Goal: Information Seeking & Learning: Learn about a topic

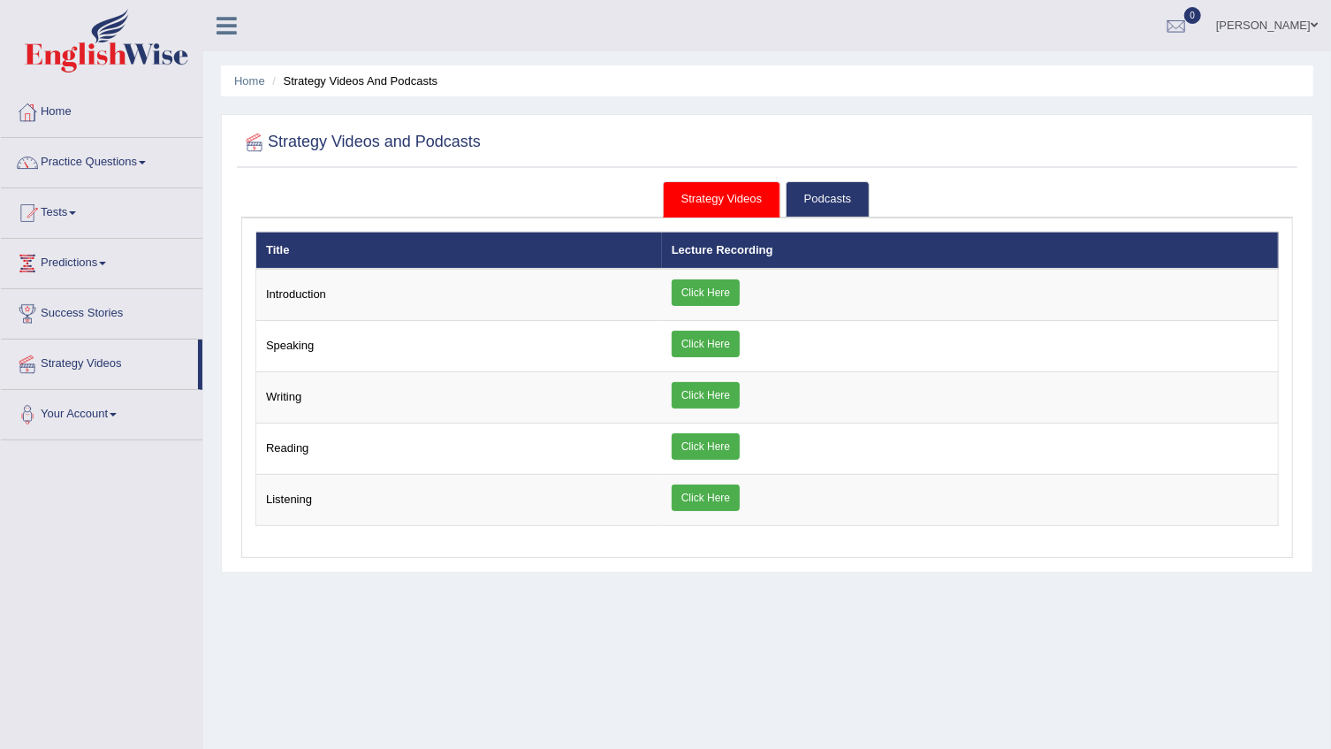
click at [1305, 26] on link "Hyder ali Khan" at bounding box center [1267, 23] width 128 height 46
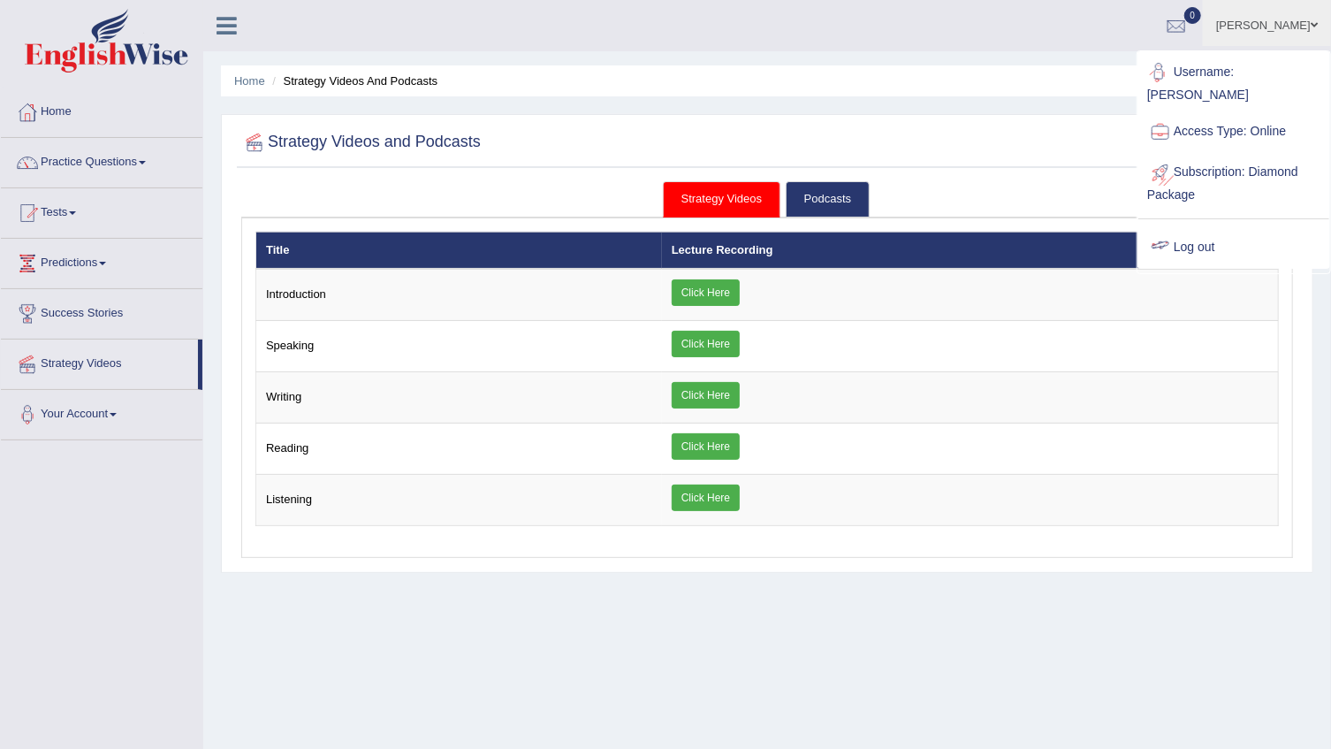
click at [1196, 227] on link "Log out" at bounding box center [1234, 247] width 191 height 41
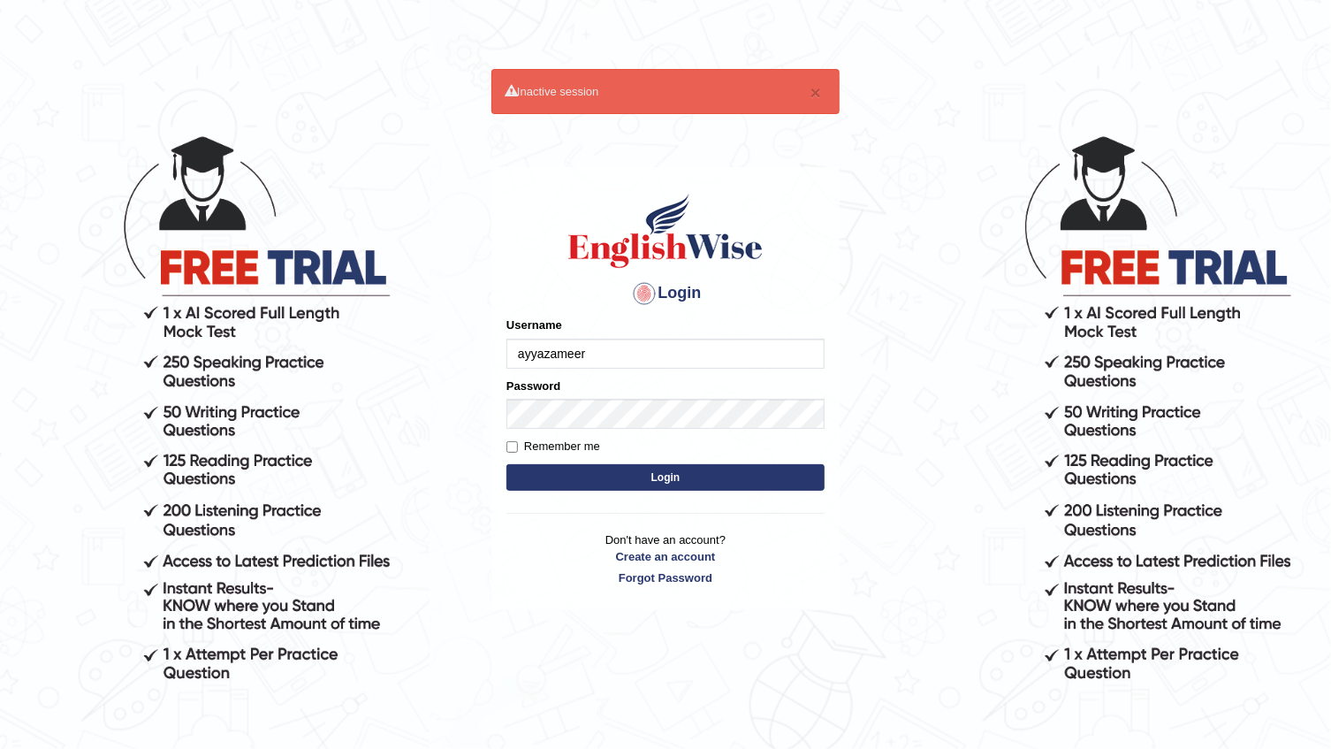
type input "ayyazameerB"
drag, startPoint x: 610, startPoint y: 362, endPoint x: 282, endPoint y: 332, distance: 329.4
click at [286, 338] on body "× Inactive session Login Please fix the following errors: Username ayyazameerB …" at bounding box center [665, 440] width 1331 height 749
drag, startPoint x: 792, startPoint y: 279, endPoint x: 784, endPoint y: 287, distance: 11.3
click at [795, 279] on h4 "Login" at bounding box center [666, 293] width 318 height 28
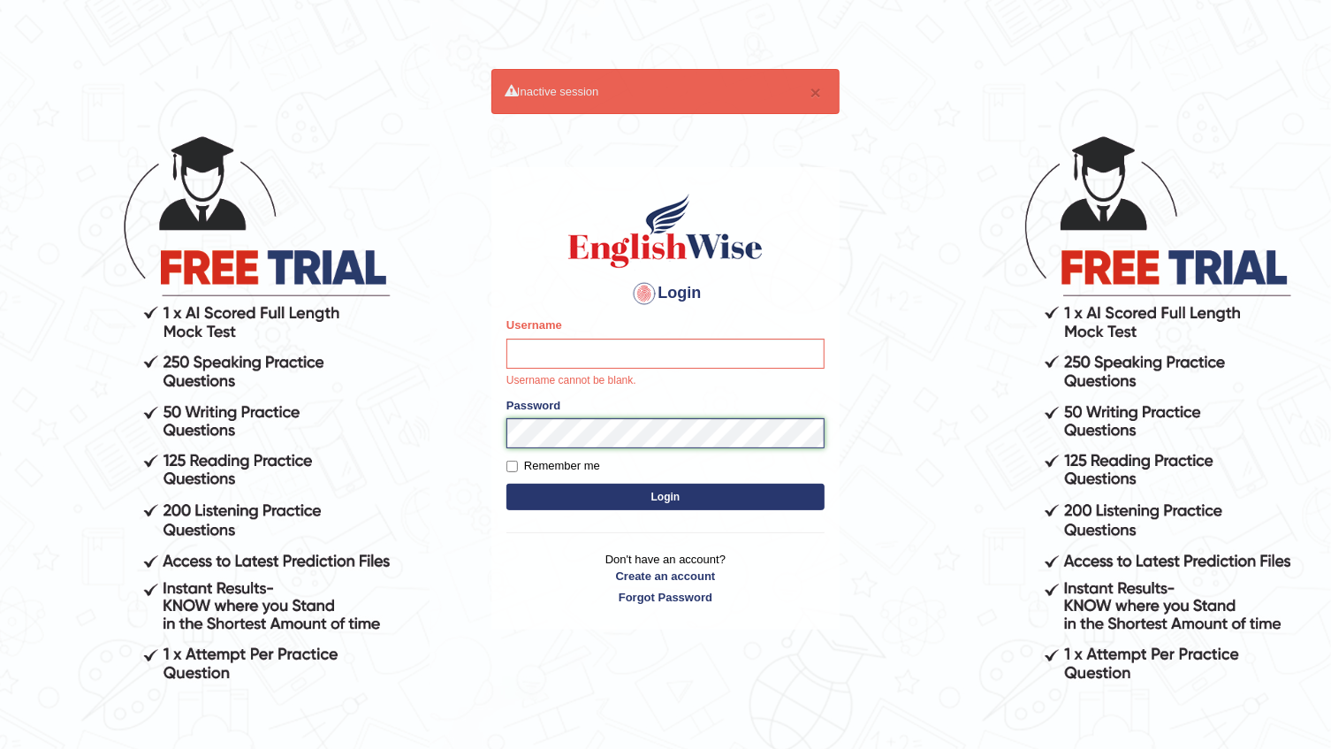
click at [428, 429] on body "× Inactive session Login Please fix the following errors: Username Username can…" at bounding box center [665, 440] width 1331 height 749
click at [563, 362] on input "Username" at bounding box center [666, 354] width 318 height 30
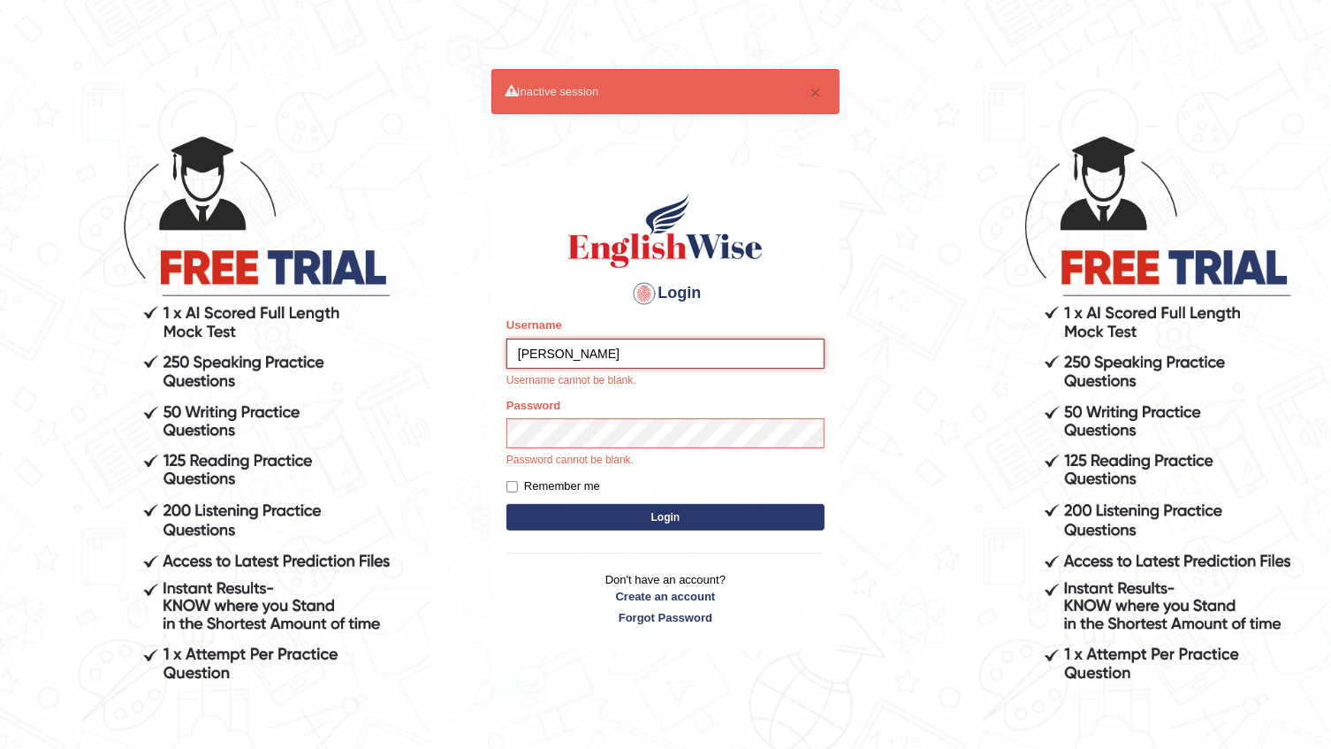
click at [614, 376] on div "Username BoldT Username cannot be blank." at bounding box center [666, 352] width 318 height 72
type input "BoldT"
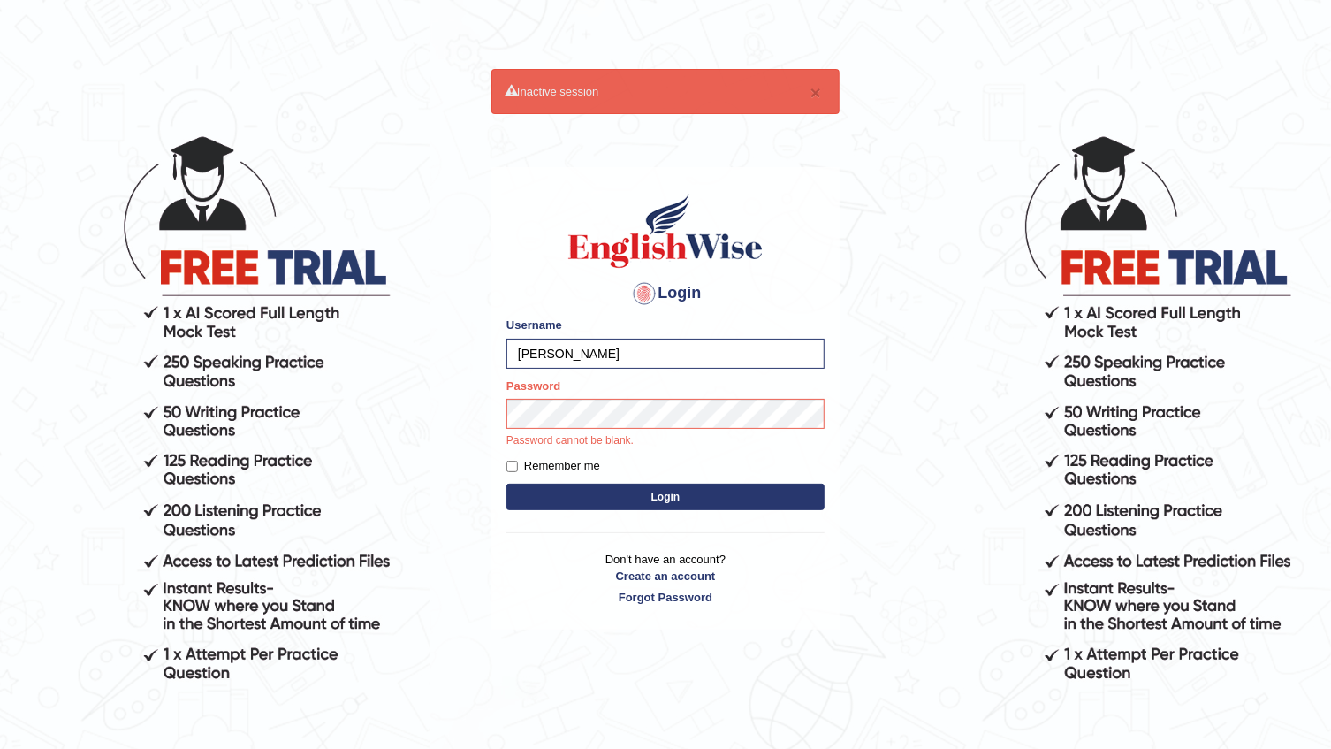
click at [816, 502] on button "Login" at bounding box center [666, 497] width 318 height 27
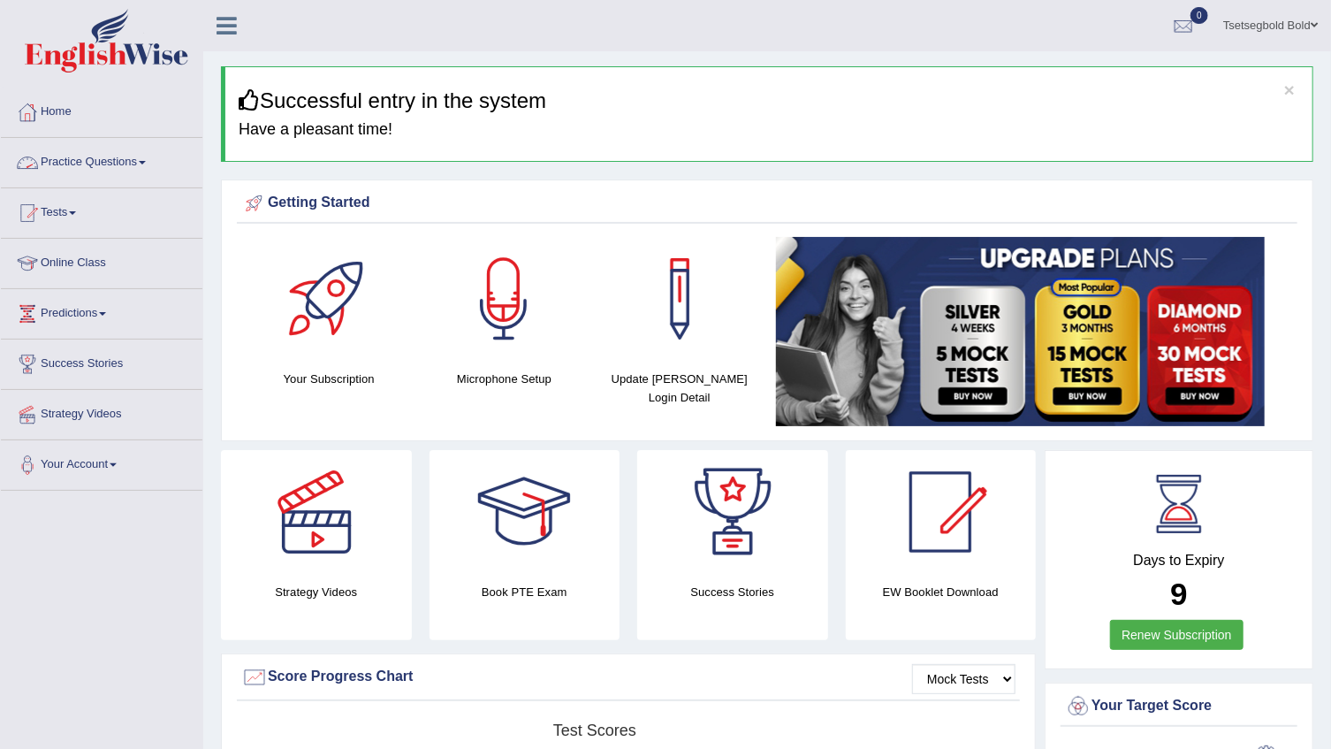
click at [150, 165] on link "Practice Questions" at bounding box center [102, 160] width 202 height 44
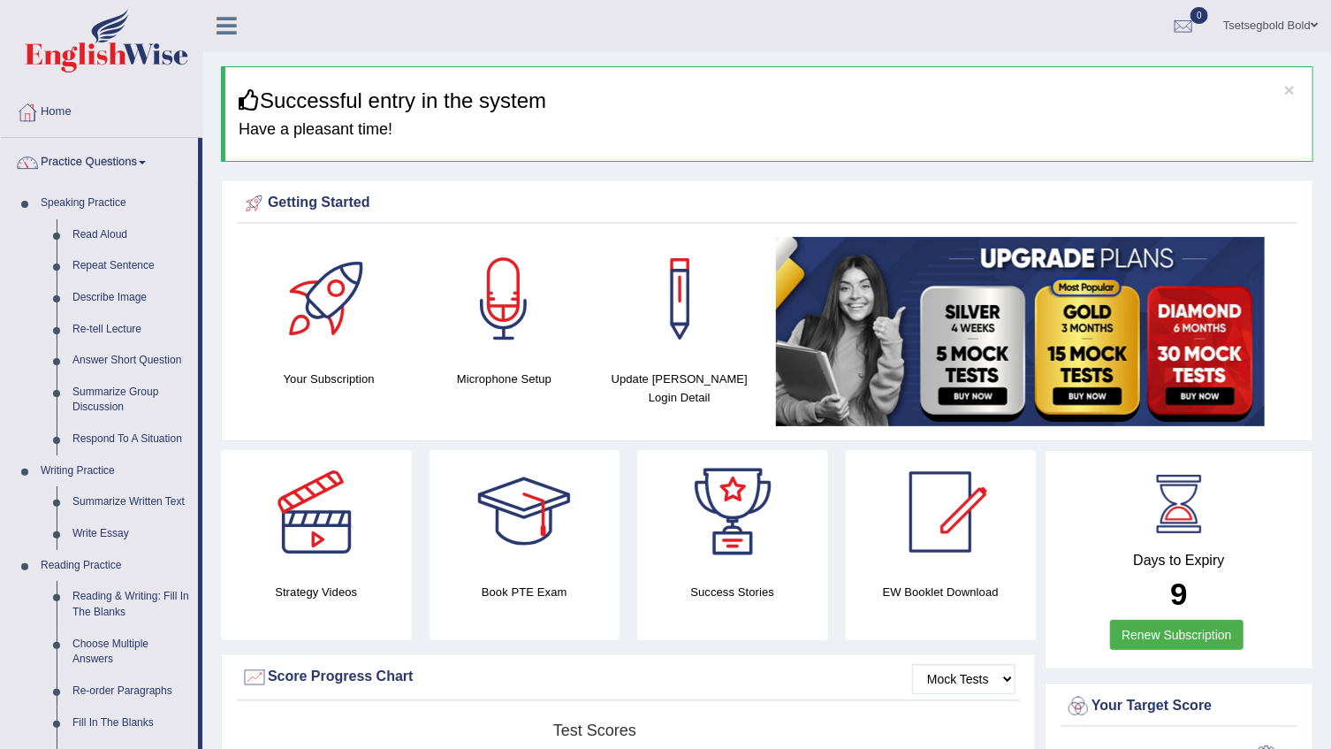
click at [150, 165] on link "Practice Questions" at bounding box center [99, 160] width 197 height 44
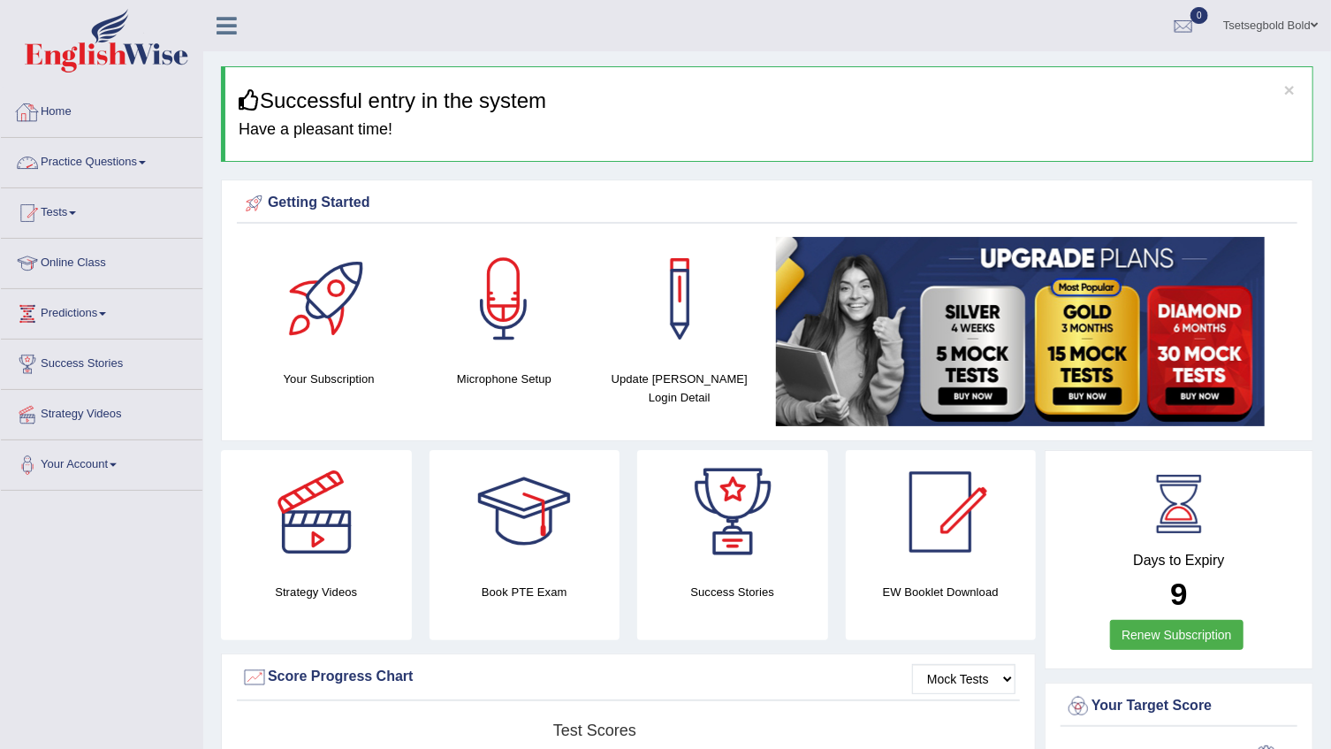
click at [154, 169] on link "Practice Questions" at bounding box center [102, 160] width 202 height 44
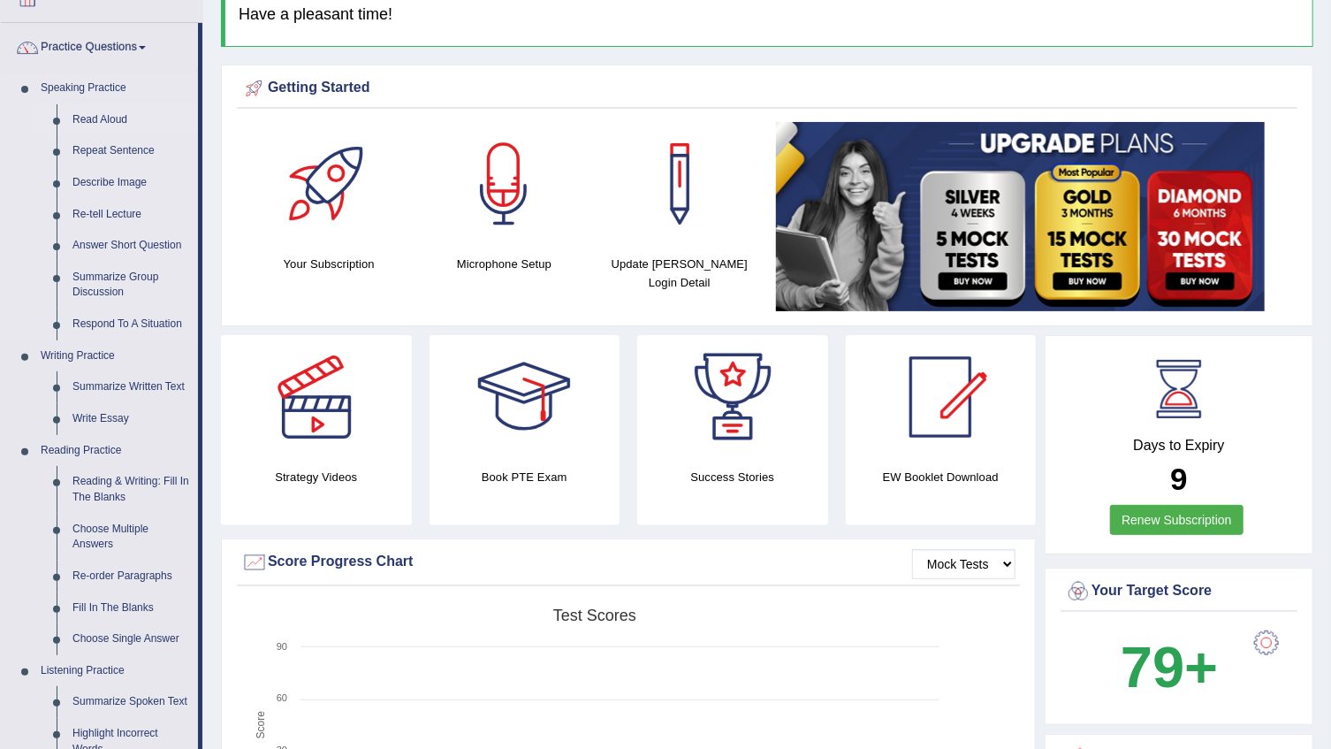
scroll to position [160, 0]
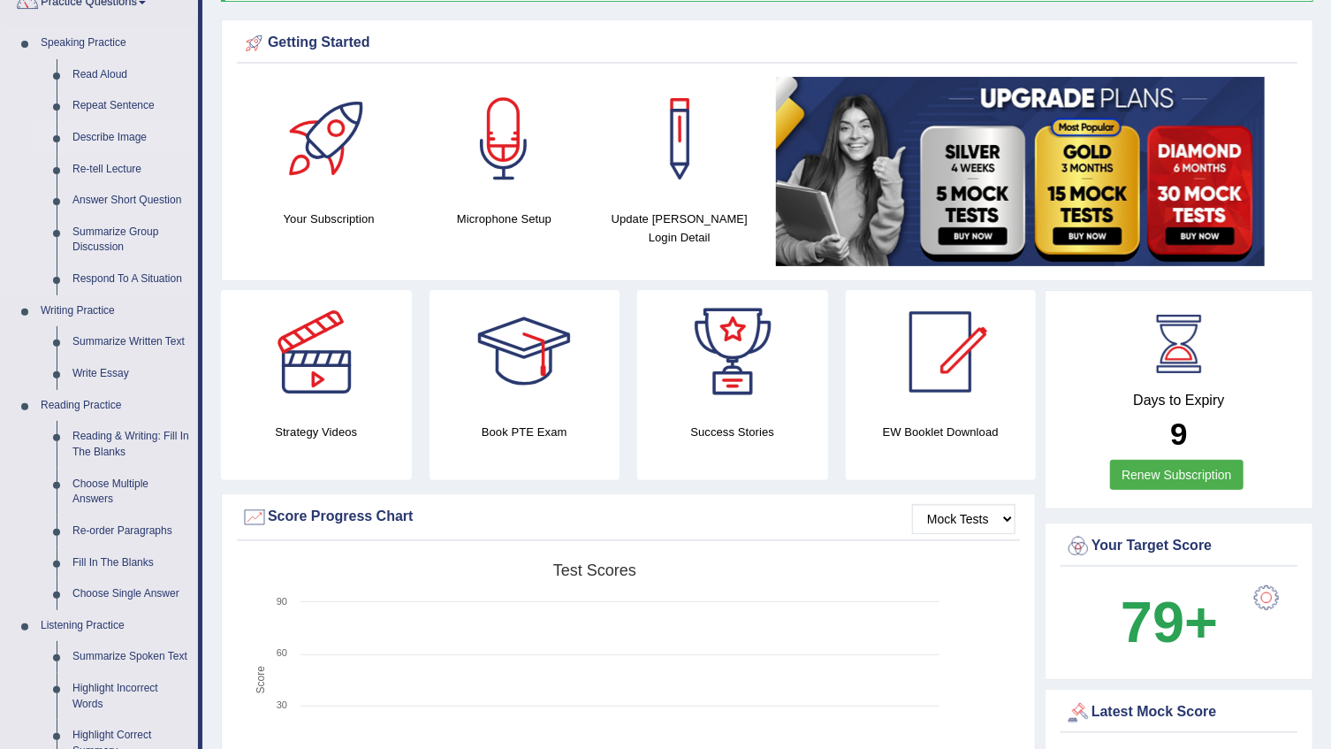
click at [132, 135] on link "Describe Image" at bounding box center [131, 138] width 133 height 32
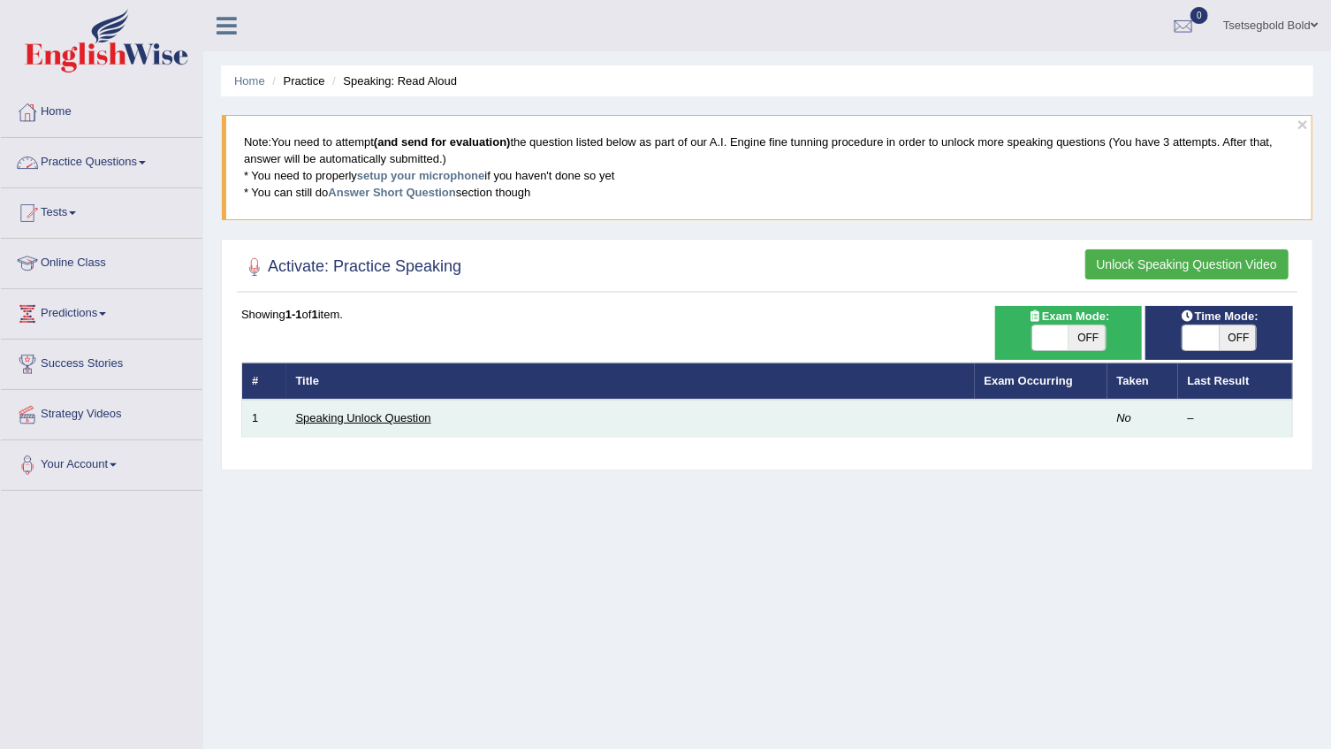
click at [371, 416] on link "Speaking Unlock Question" at bounding box center [363, 417] width 135 height 13
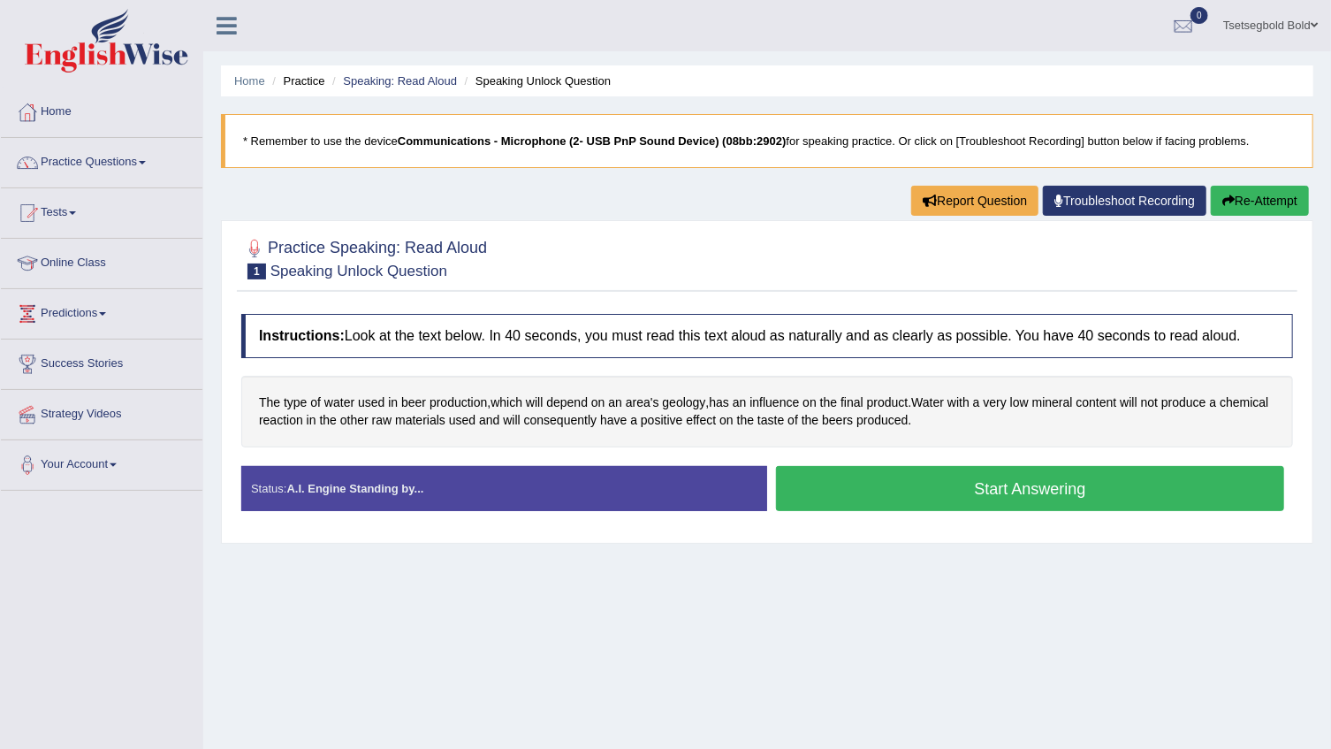
click at [999, 491] on button "Start Answering" at bounding box center [1030, 488] width 508 height 45
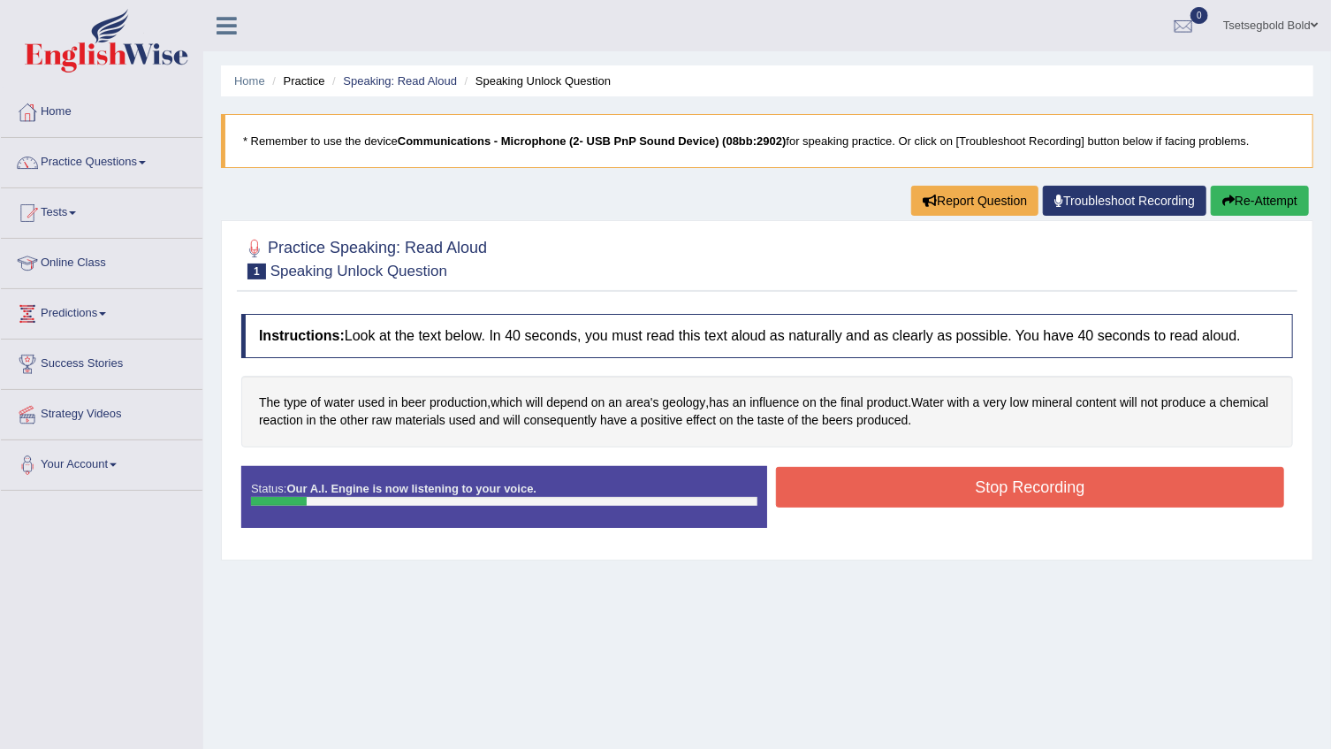
click at [971, 486] on button "Stop Recording" at bounding box center [1030, 487] width 508 height 41
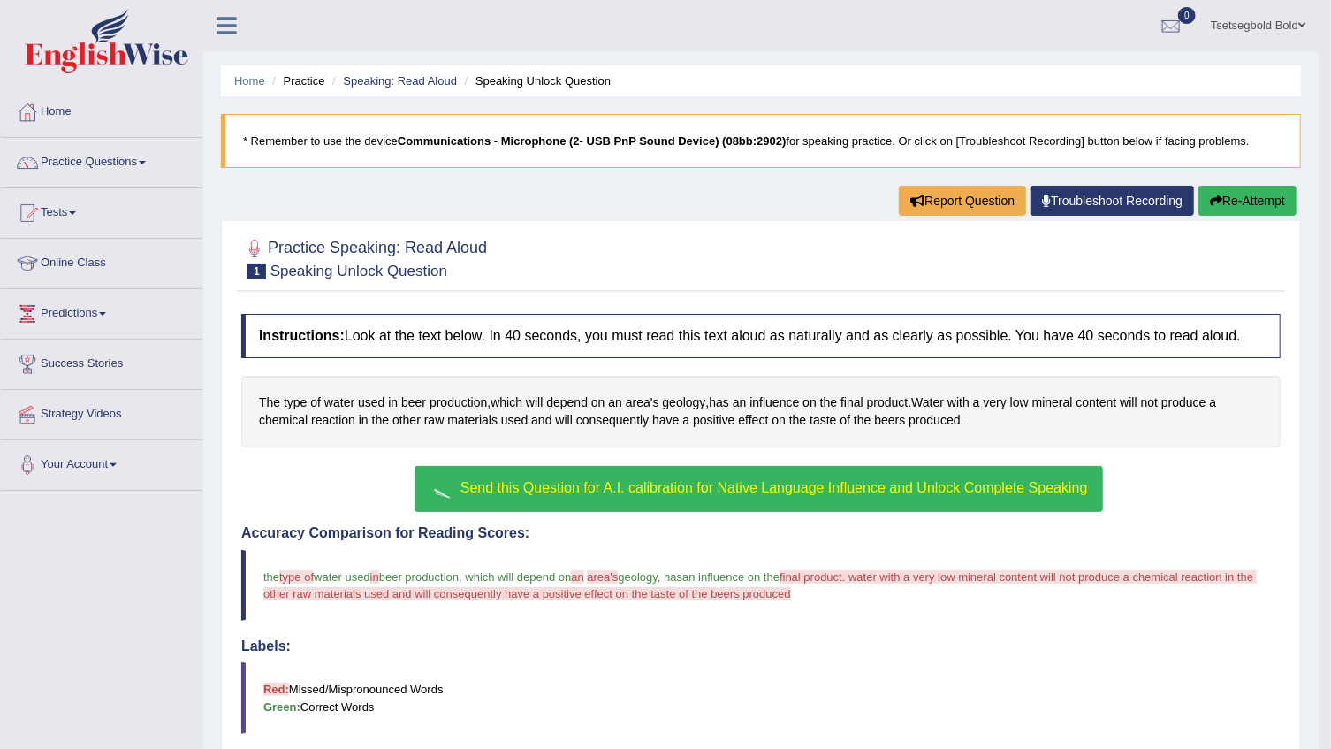
click at [672, 495] on button "Send this Question for A.I. calibration for Native Language Influence and Unloc…" at bounding box center [759, 489] width 688 height 46
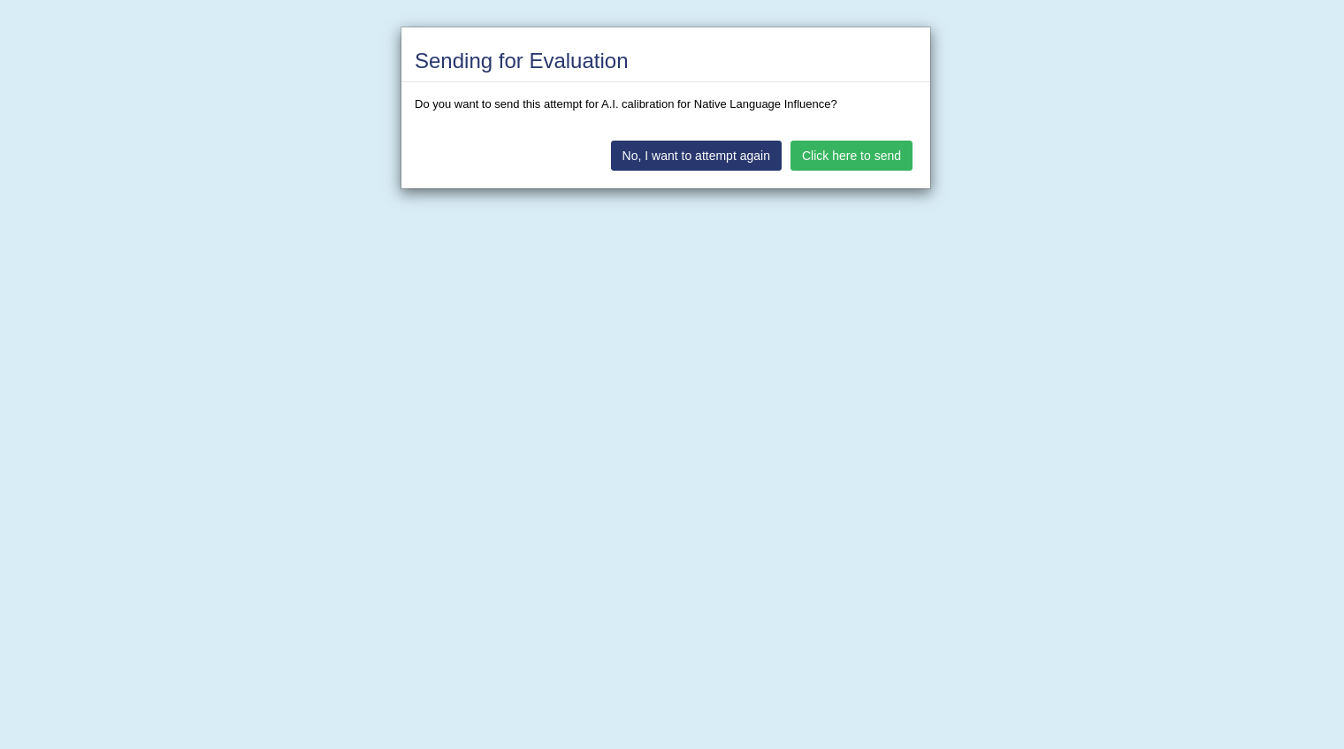
click at [857, 156] on button "Click here to send" at bounding box center [851, 156] width 122 height 30
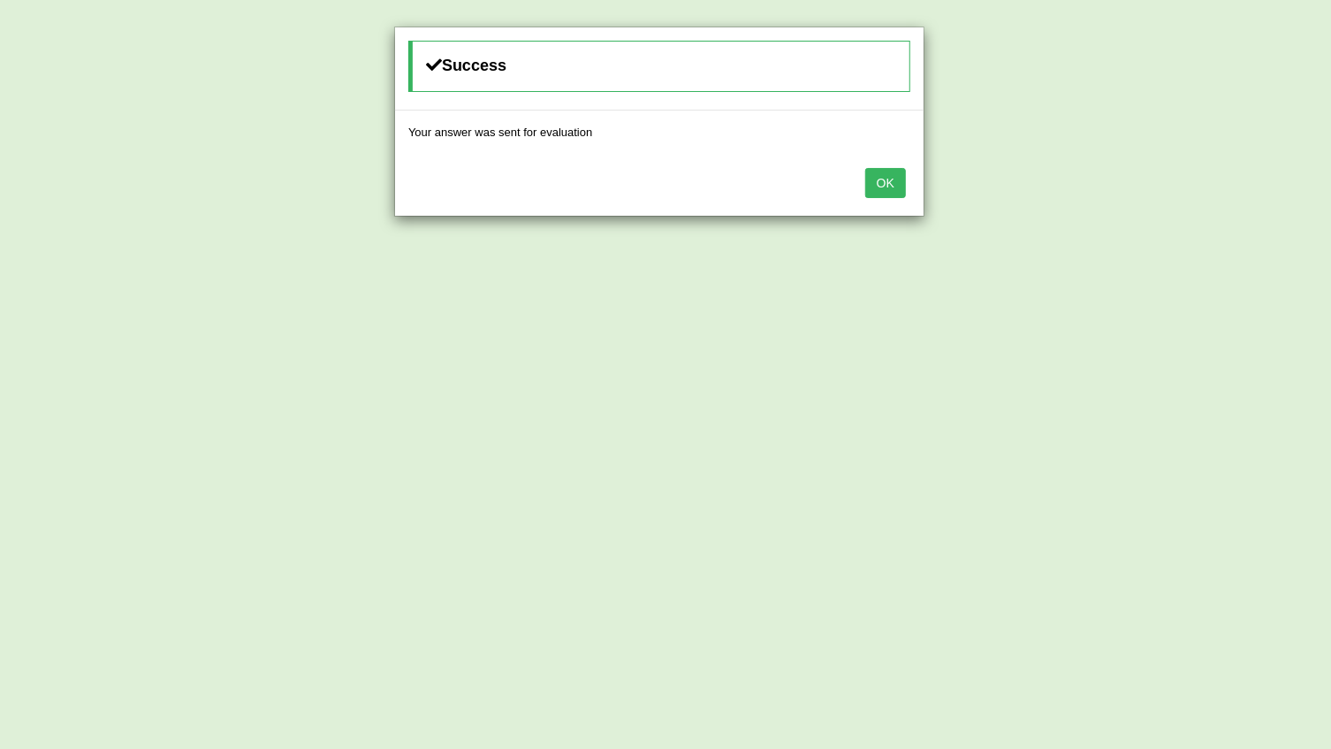
click at [892, 171] on button "OK" at bounding box center [885, 183] width 41 height 30
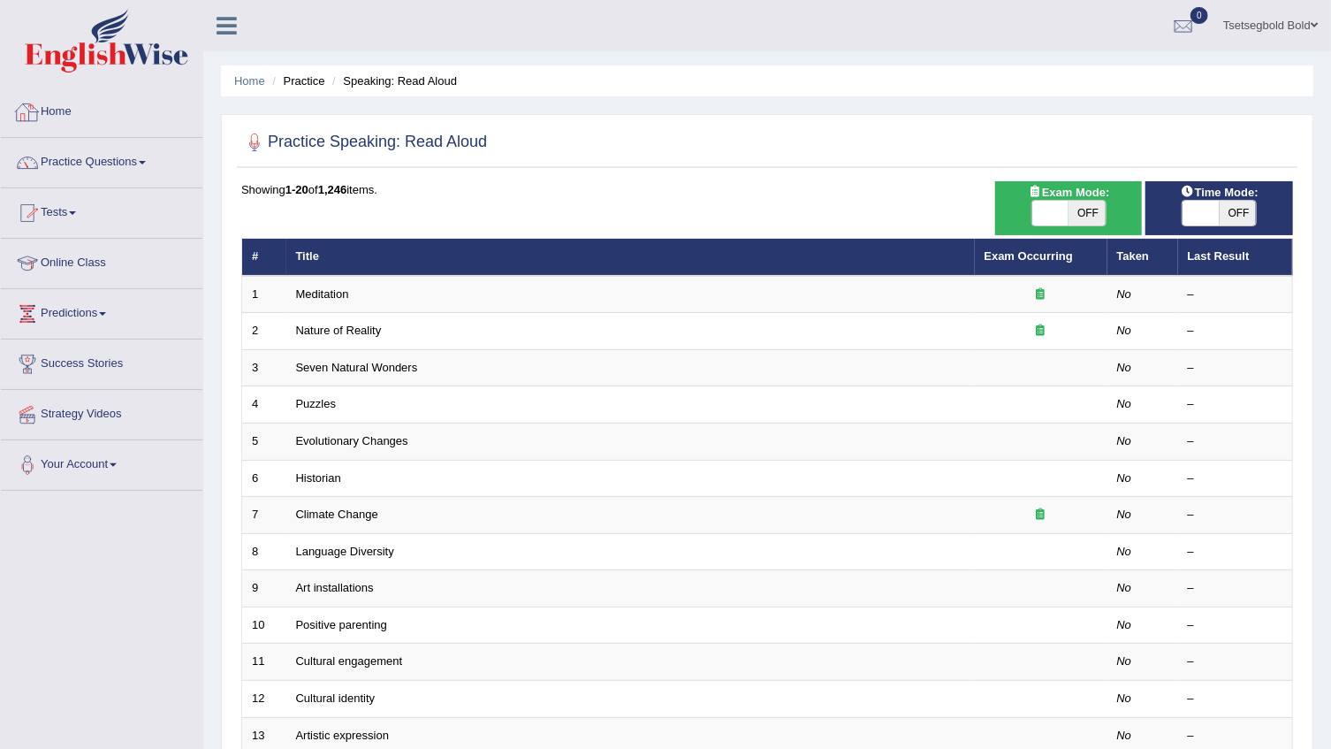
click at [55, 172] on link "Practice Questions" at bounding box center [102, 160] width 202 height 44
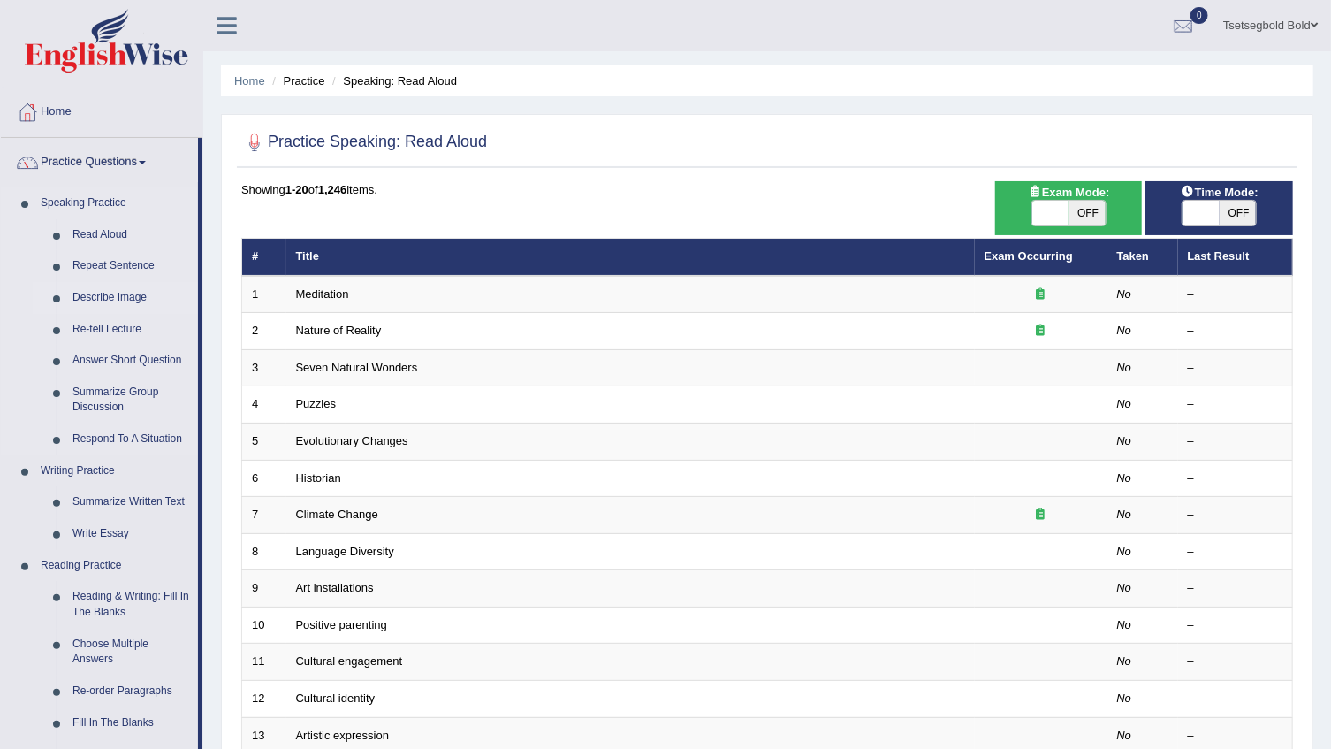
click at [130, 294] on link "Describe Image" at bounding box center [131, 298] width 133 height 32
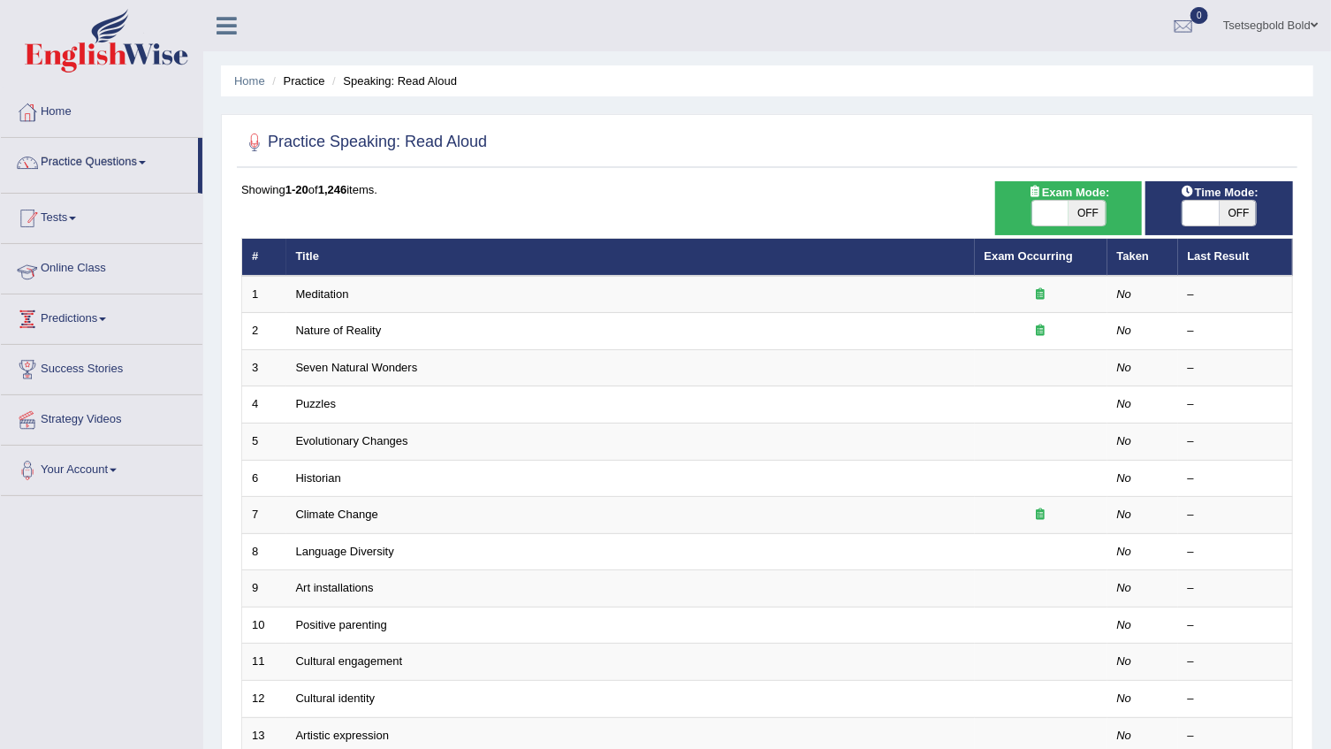
click at [130, 288] on link "Online Class" at bounding box center [102, 266] width 202 height 44
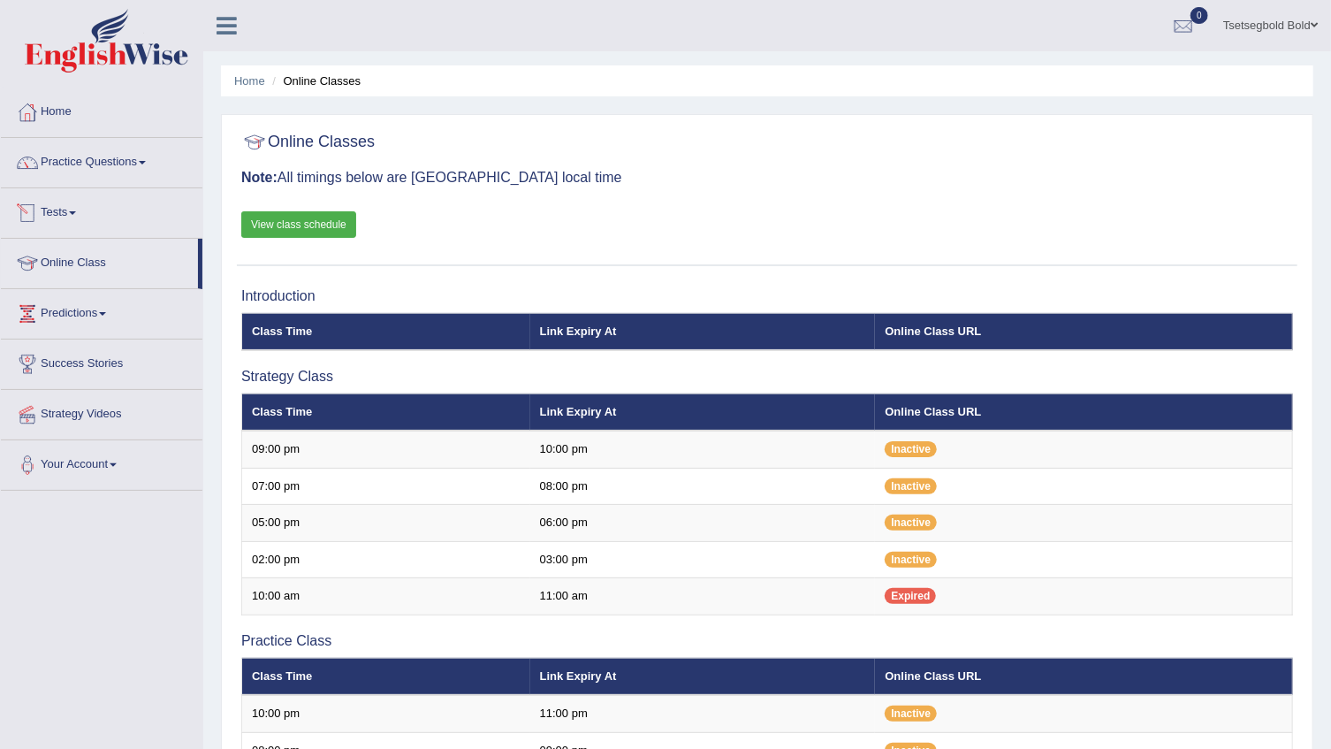
click at [88, 220] on link "Tests" at bounding box center [102, 210] width 202 height 44
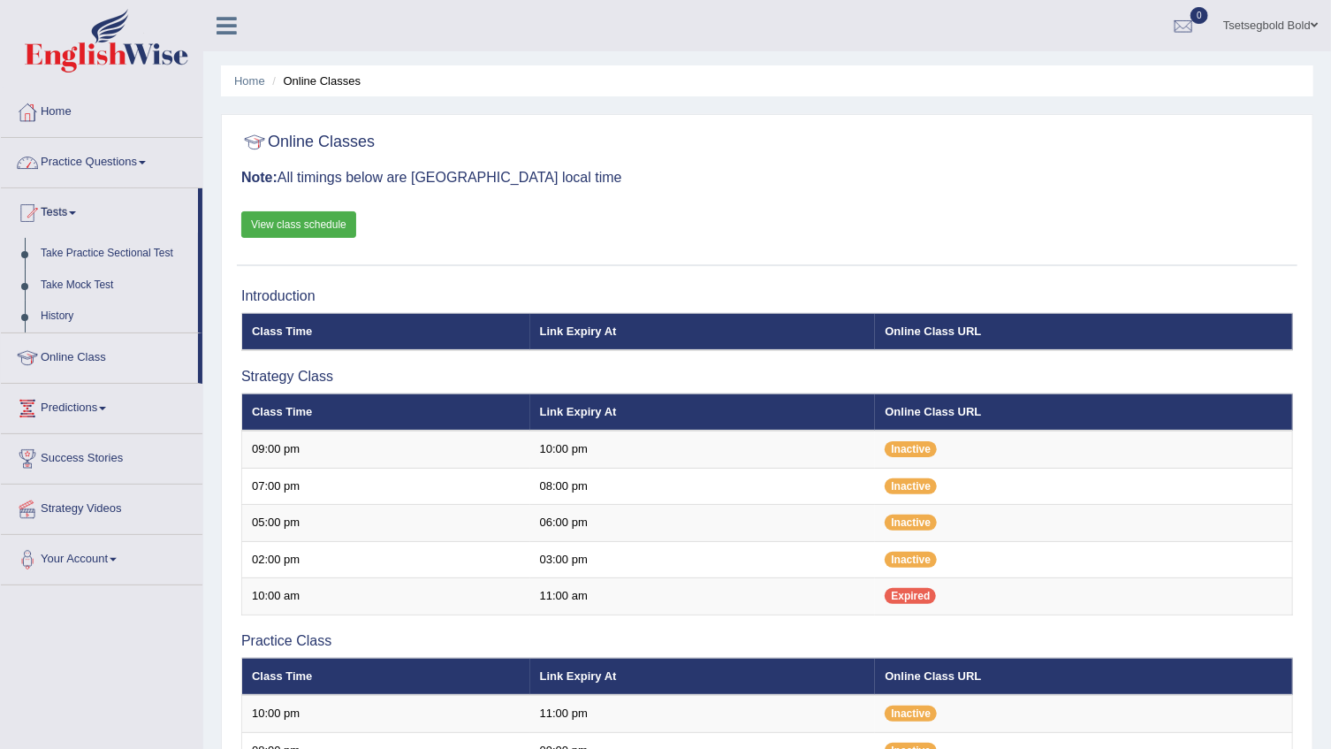
click at [132, 162] on link "Practice Questions" at bounding box center [102, 160] width 202 height 44
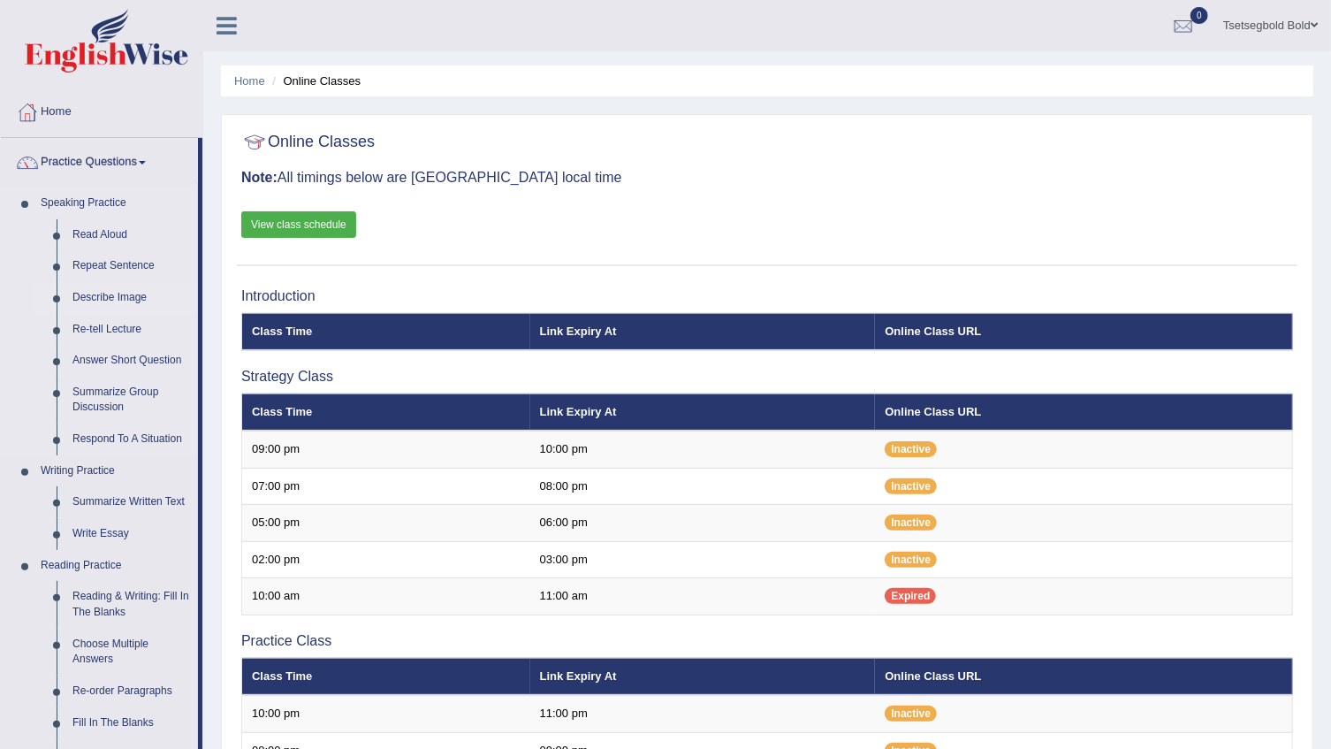
click at [133, 292] on link "Describe Image" at bounding box center [131, 298] width 133 height 32
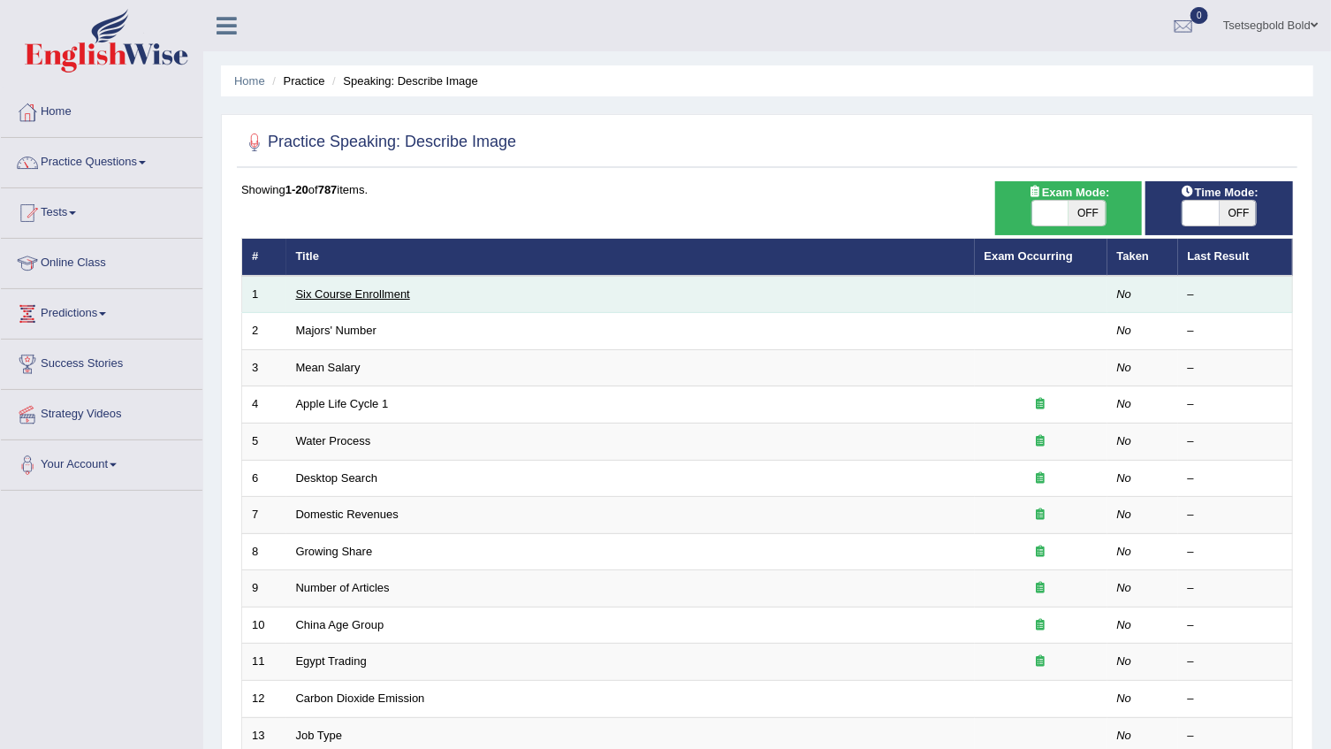
click at [362, 298] on link "Six Course Enrollment" at bounding box center [353, 293] width 114 height 13
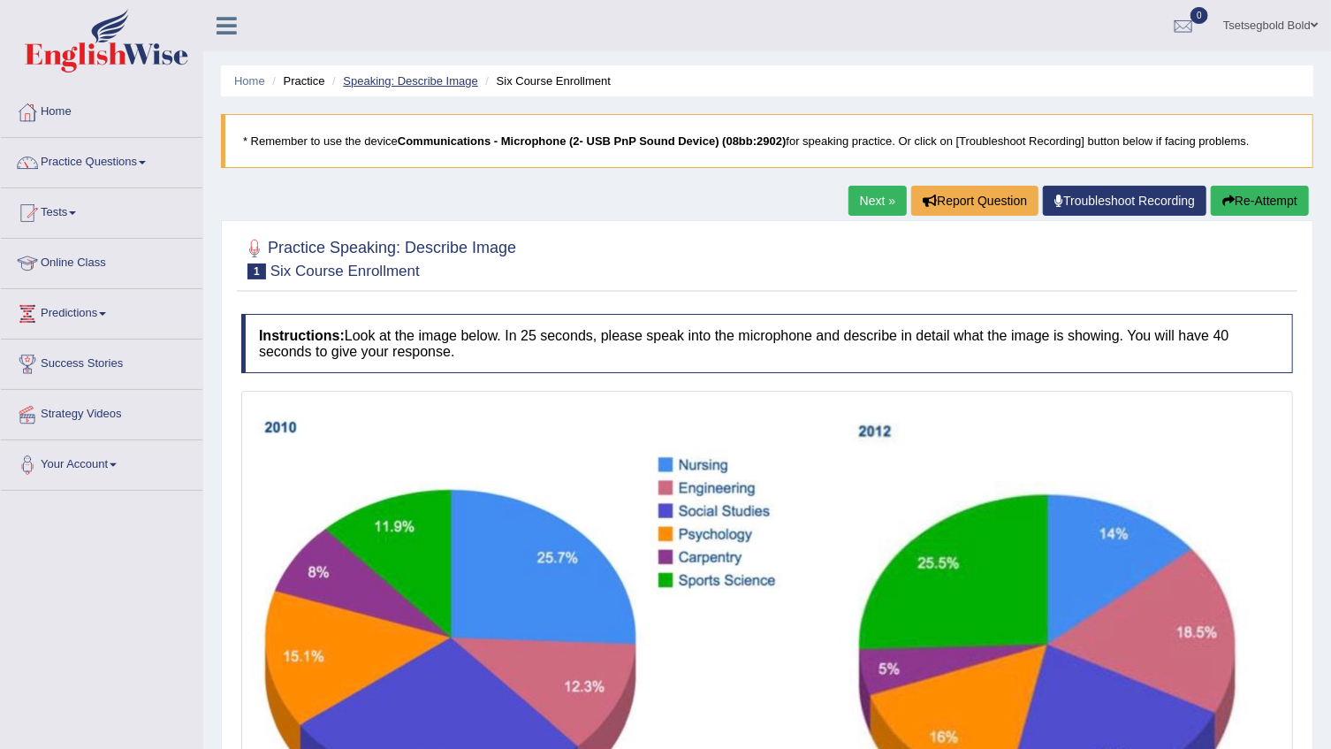
click at [424, 82] on link "Speaking: Describe Image" at bounding box center [410, 80] width 134 height 13
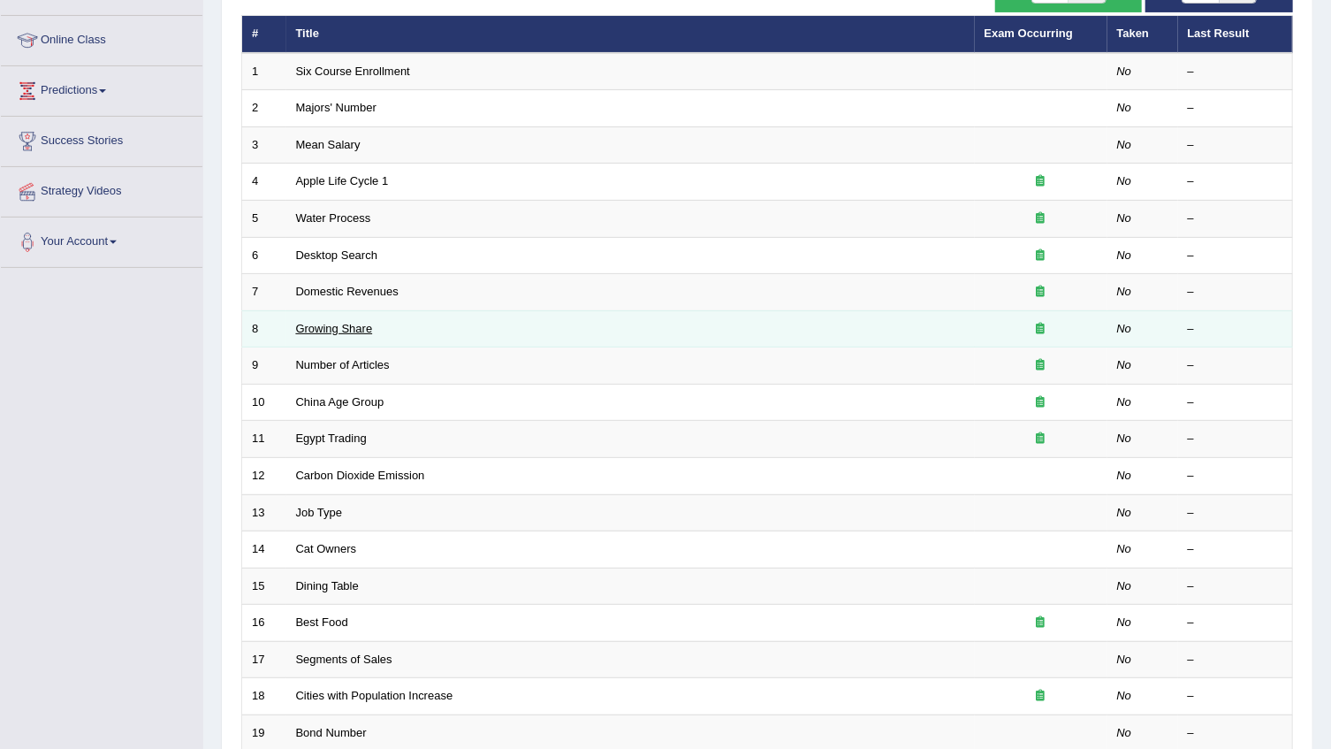
scroll to position [240, 0]
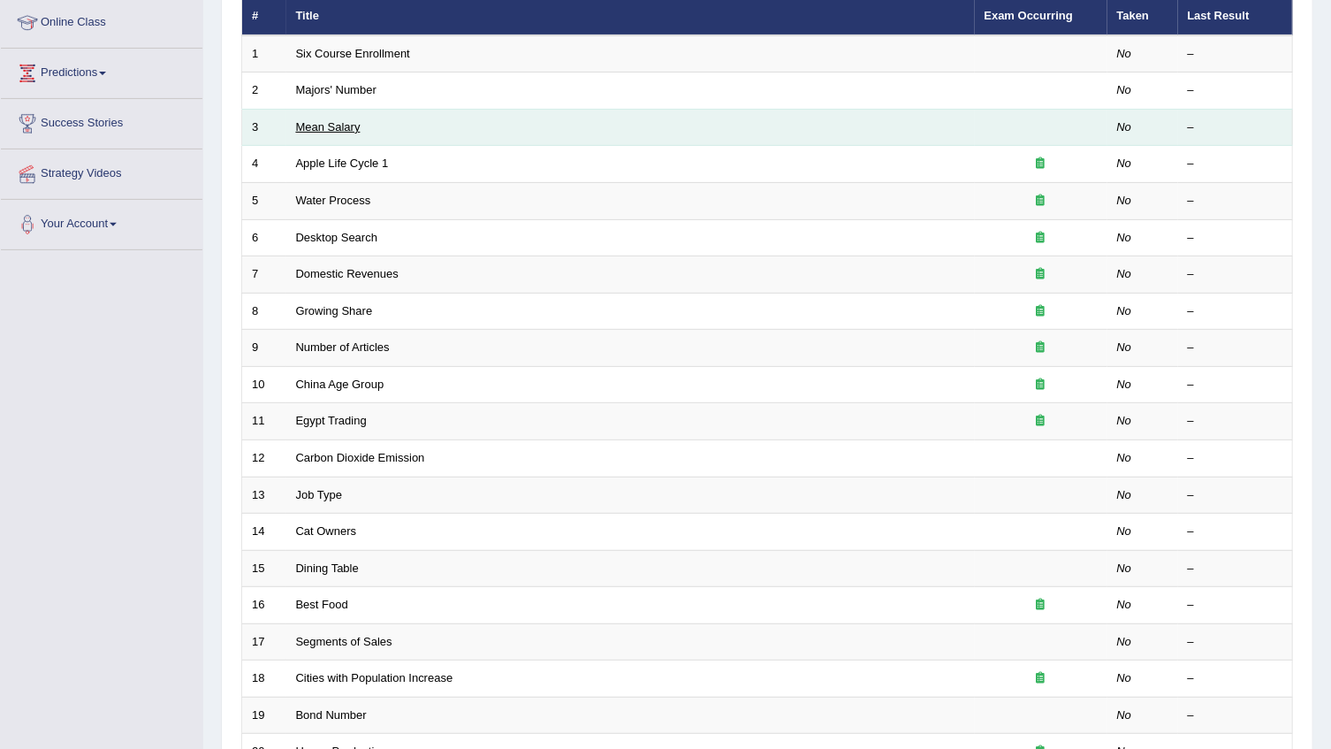
click at [330, 126] on link "Mean Salary" at bounding box center [328, 126] width 65 height 13
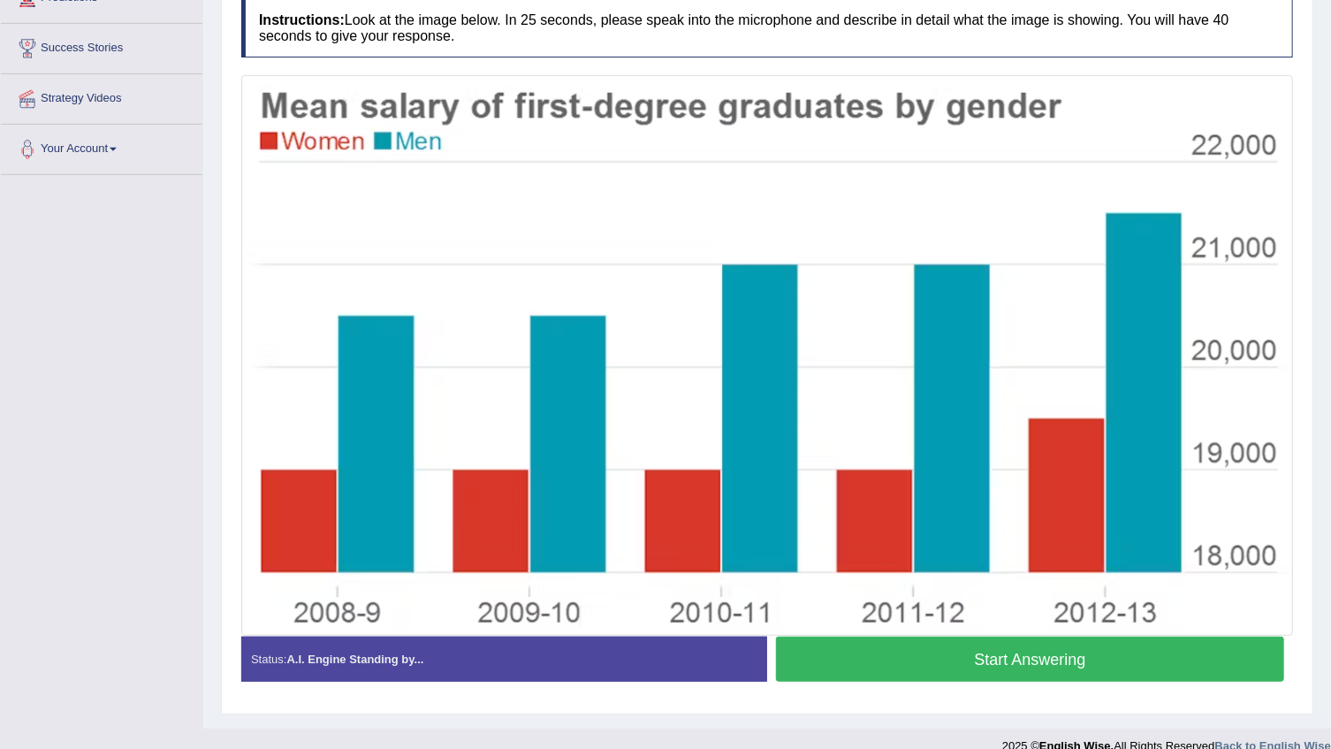
scroll to position [338, 0]
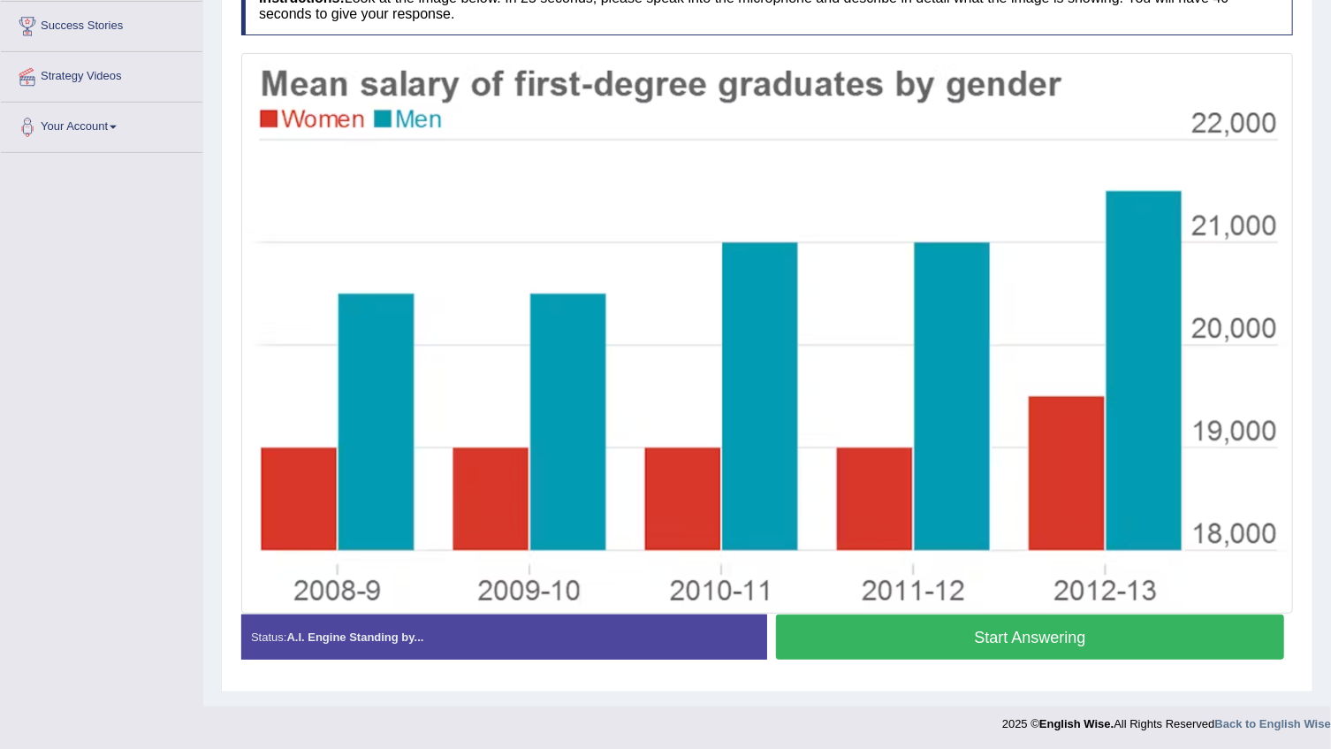
click at [986, 642] on button "Start Answering" at bounding box center [1030, 636] width 508 height 45
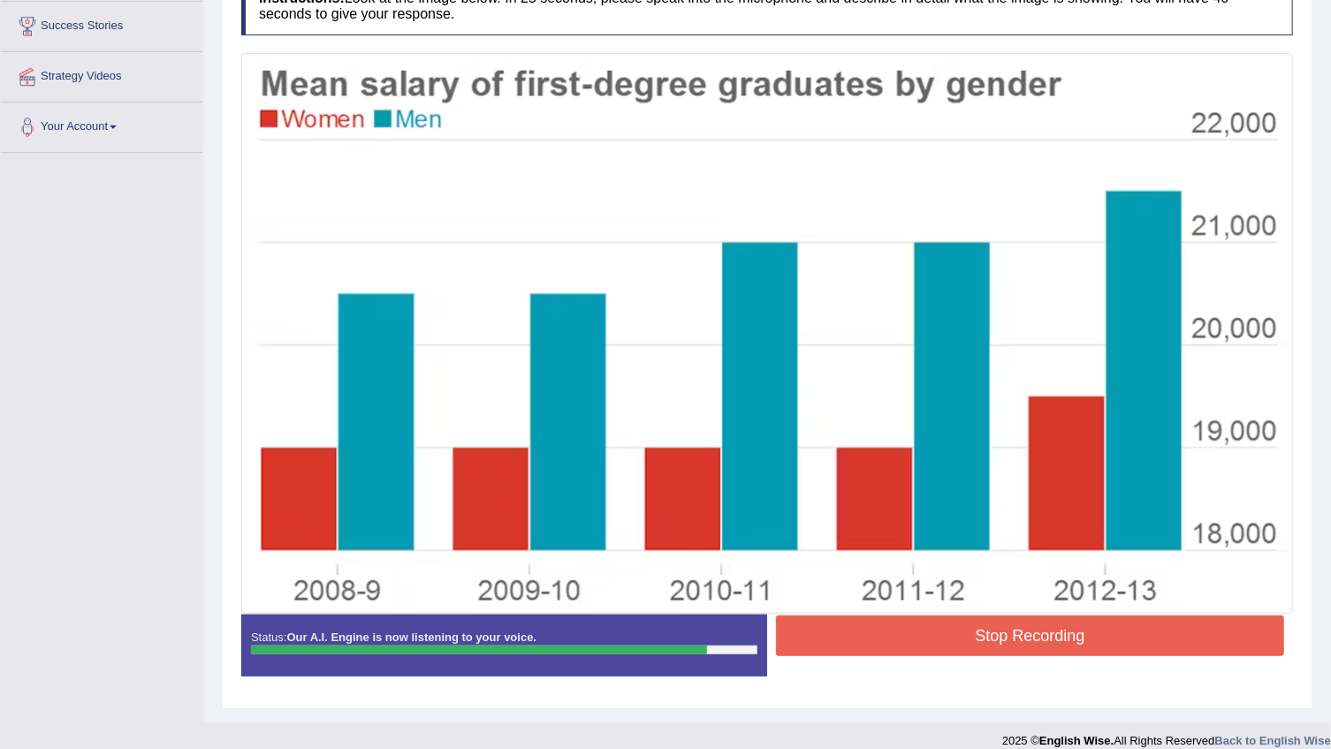
click at [1007, 647] on button "Stop Recording" at bounding box center [1030, 635] width 508 height 41
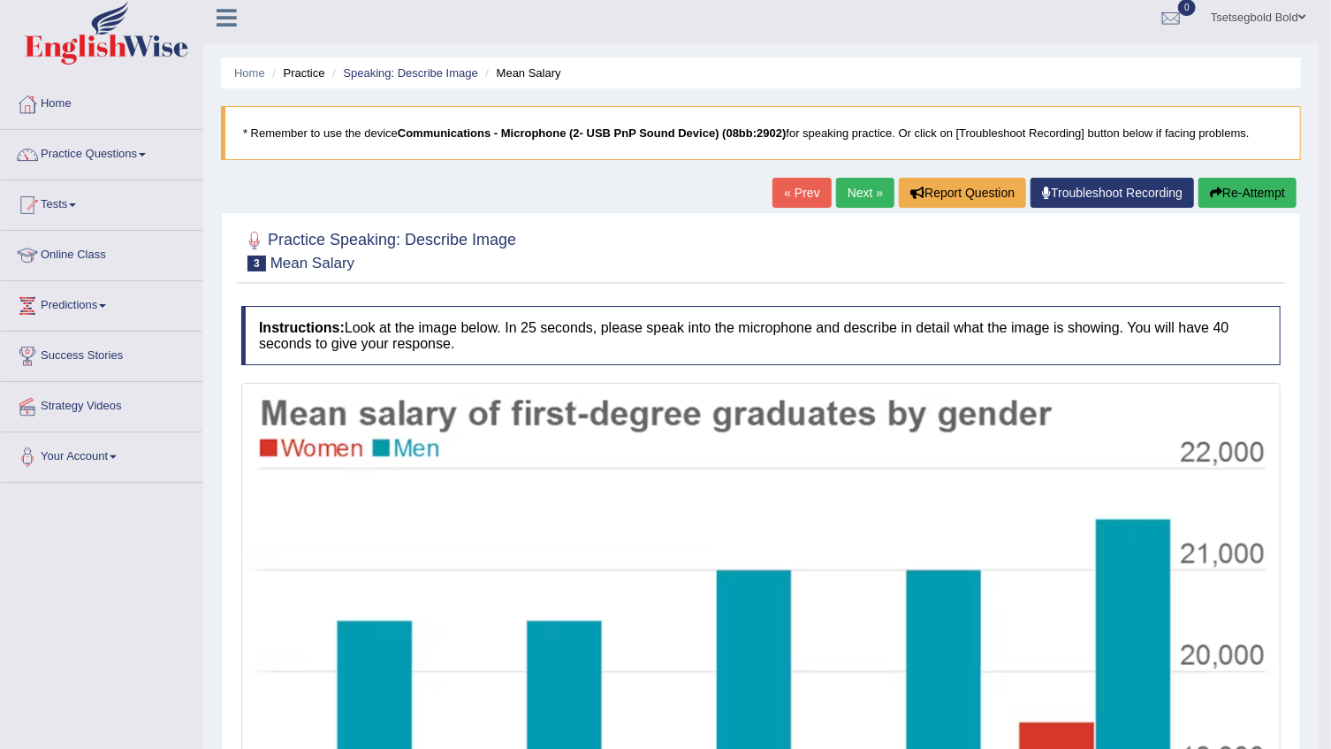
scroll to position [0, 0]
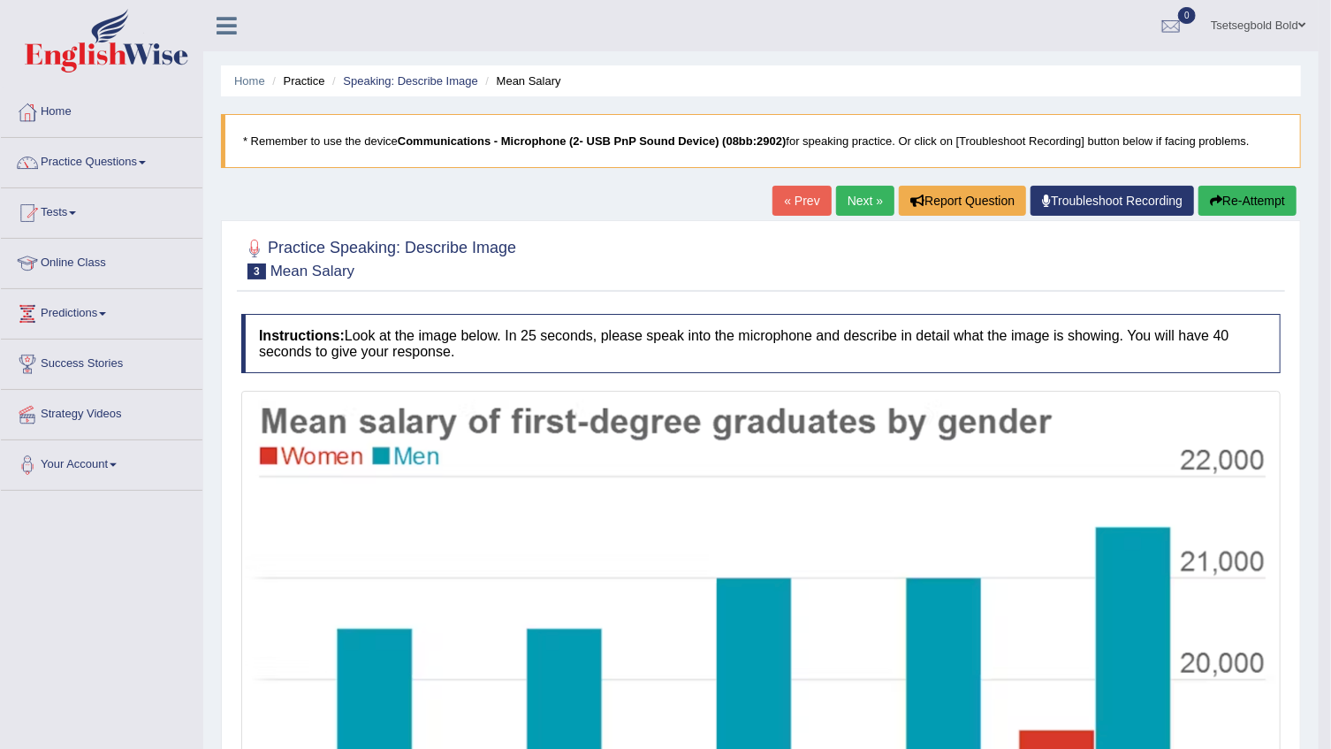
click at [857, 205] on link "Next »" at bounding box center [865, 201] width 58 height 30
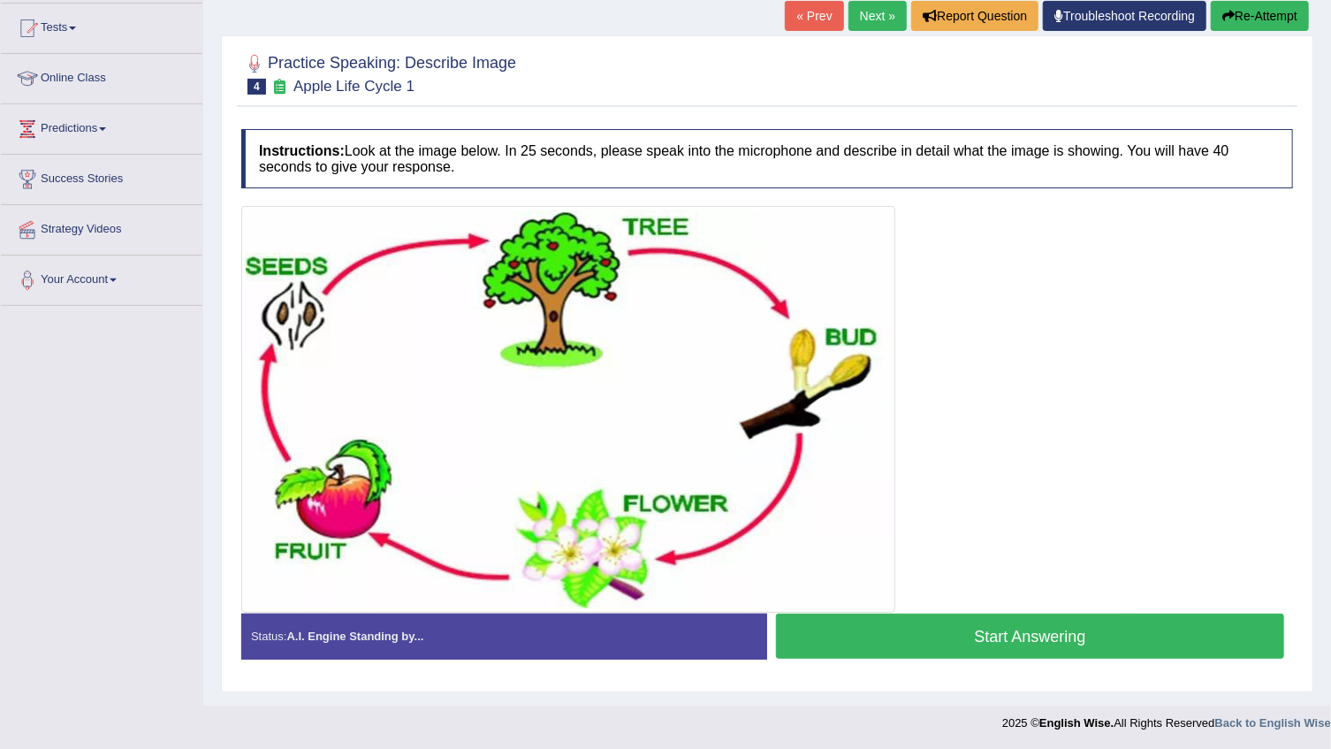
click at [848, 639] on button "Start Answering" at bounding box center [1030, 636] width 508 height 45
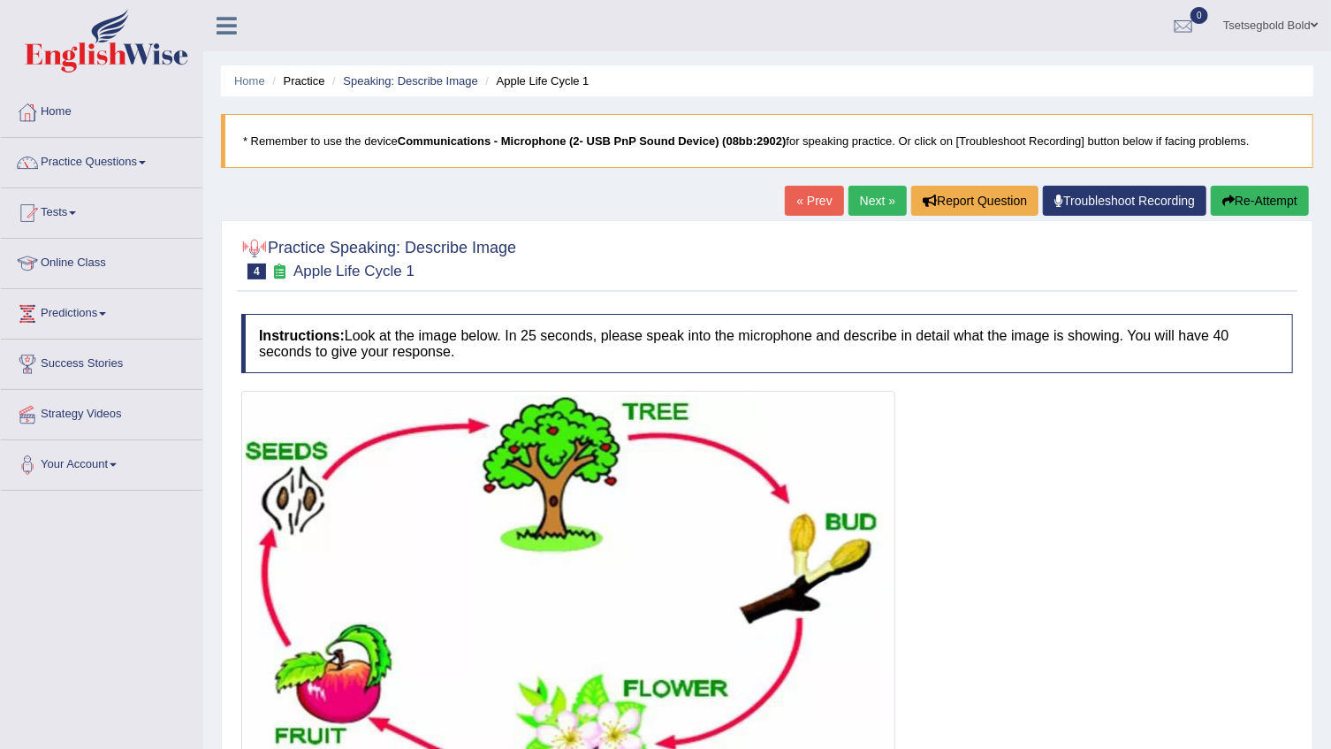
click at [1273, 200] on button "Re-Attempt" at bounding box center [1260, 201] width 98 height 30
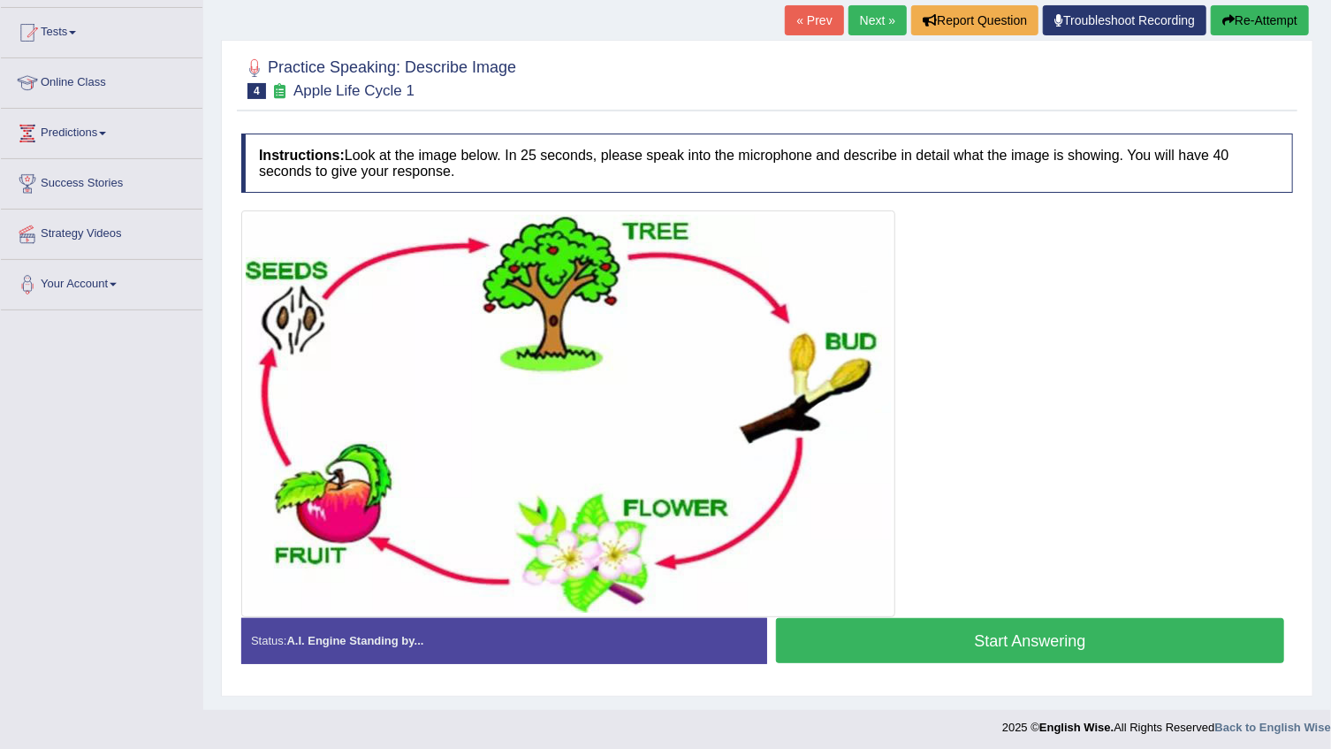
scroll to position [185, 0]
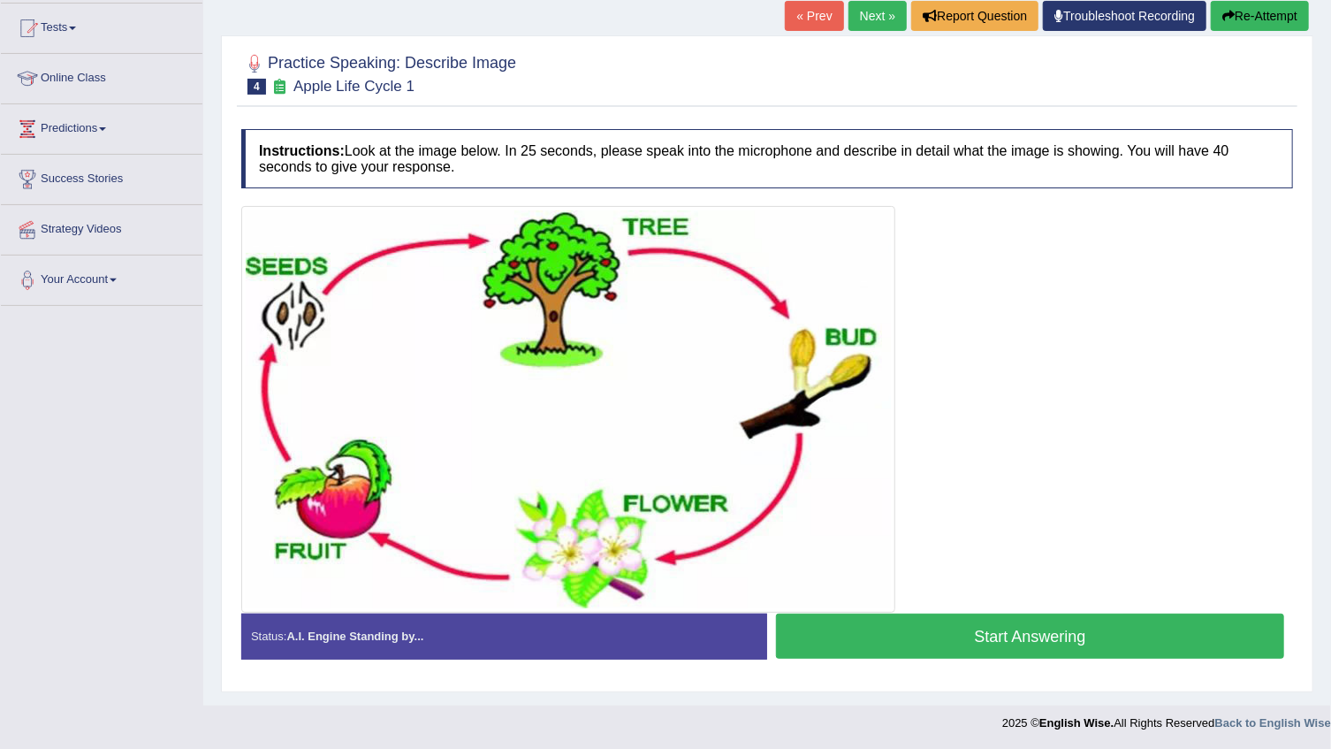
click at [990, 631] on button "Start Answering" at bounding box center [1030, 636] width 508 height 45
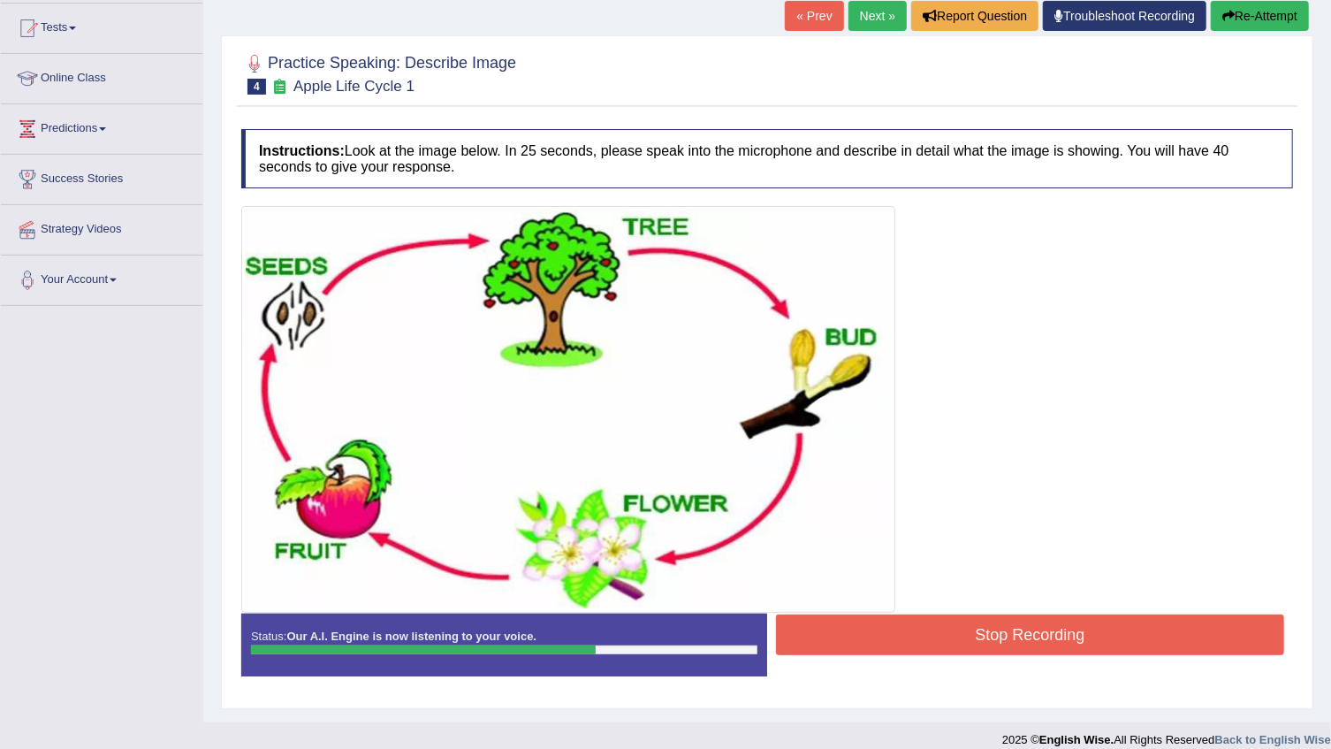
click at [1002, 631] on button "Stop Recording" at bounding box center [1030, 634] width 508 height 41
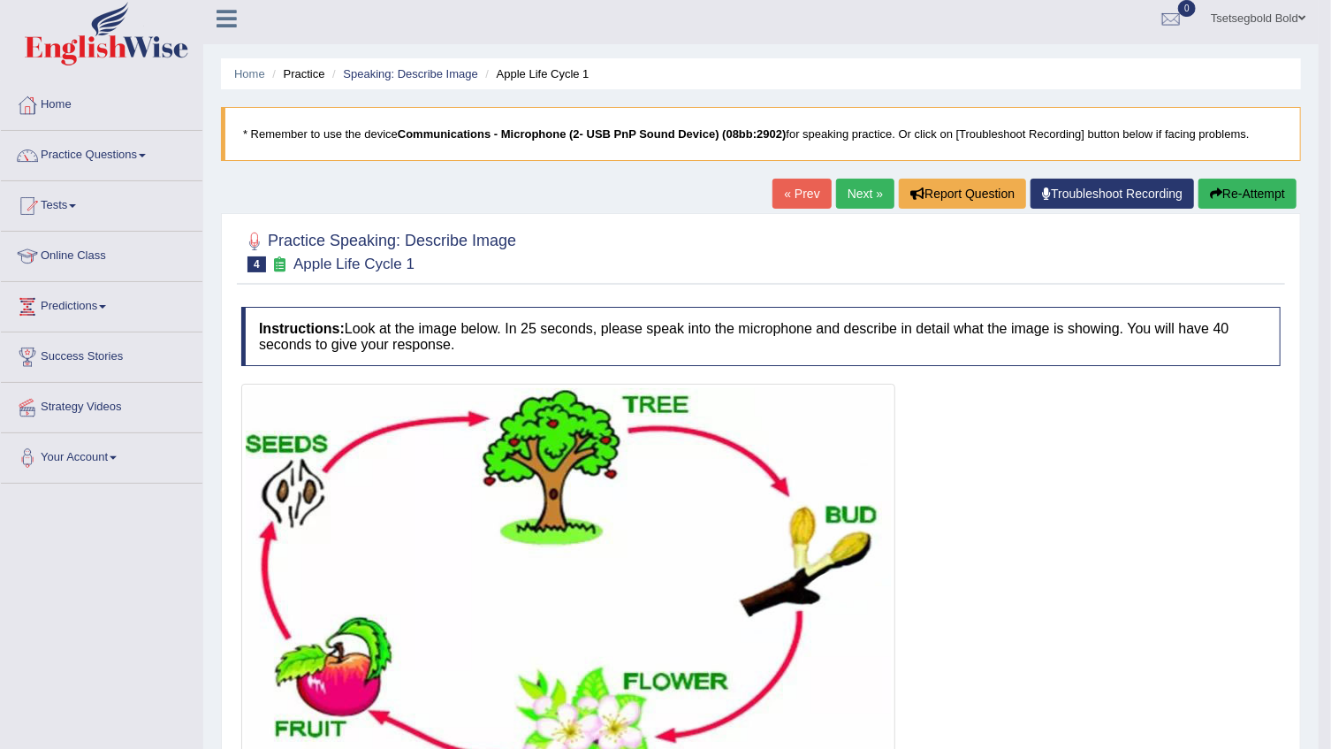
scroll to position [0, 0]
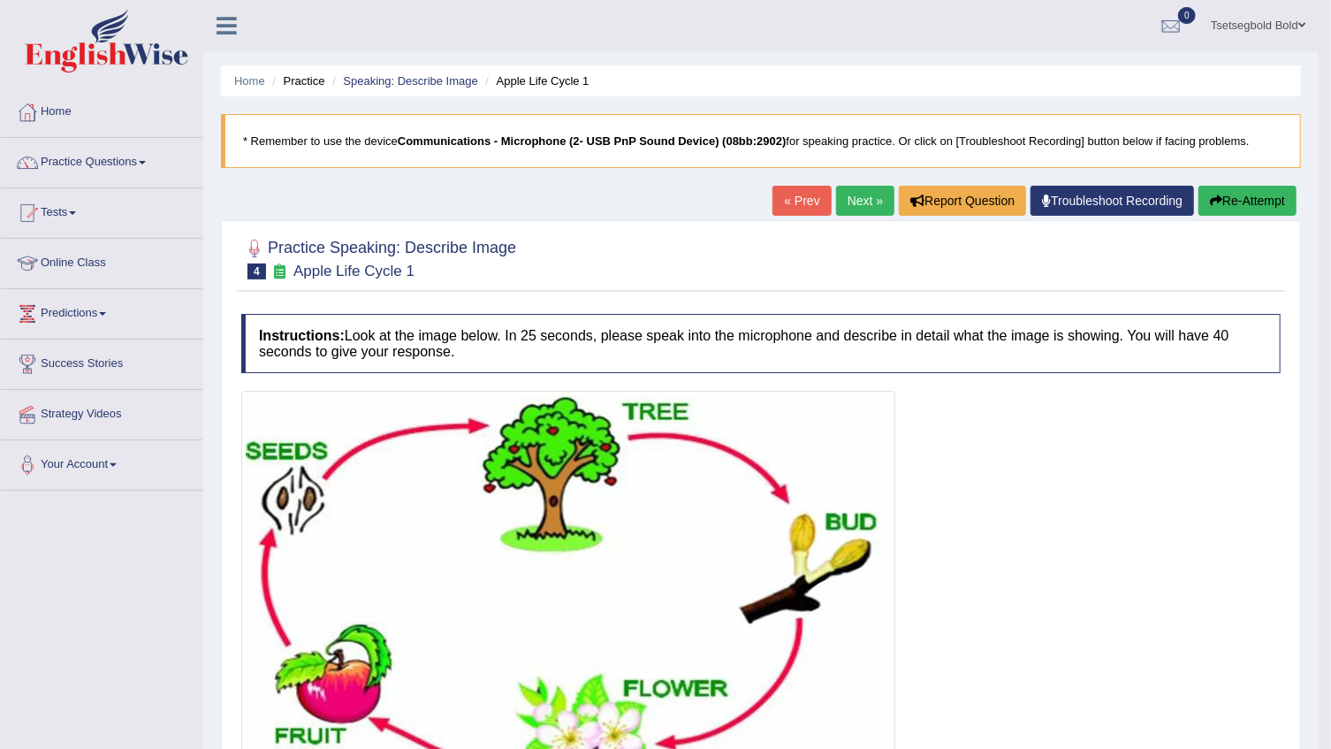
click at [851, 209] on link "Next »" at bounding box center [865, 201] width 58 height 30
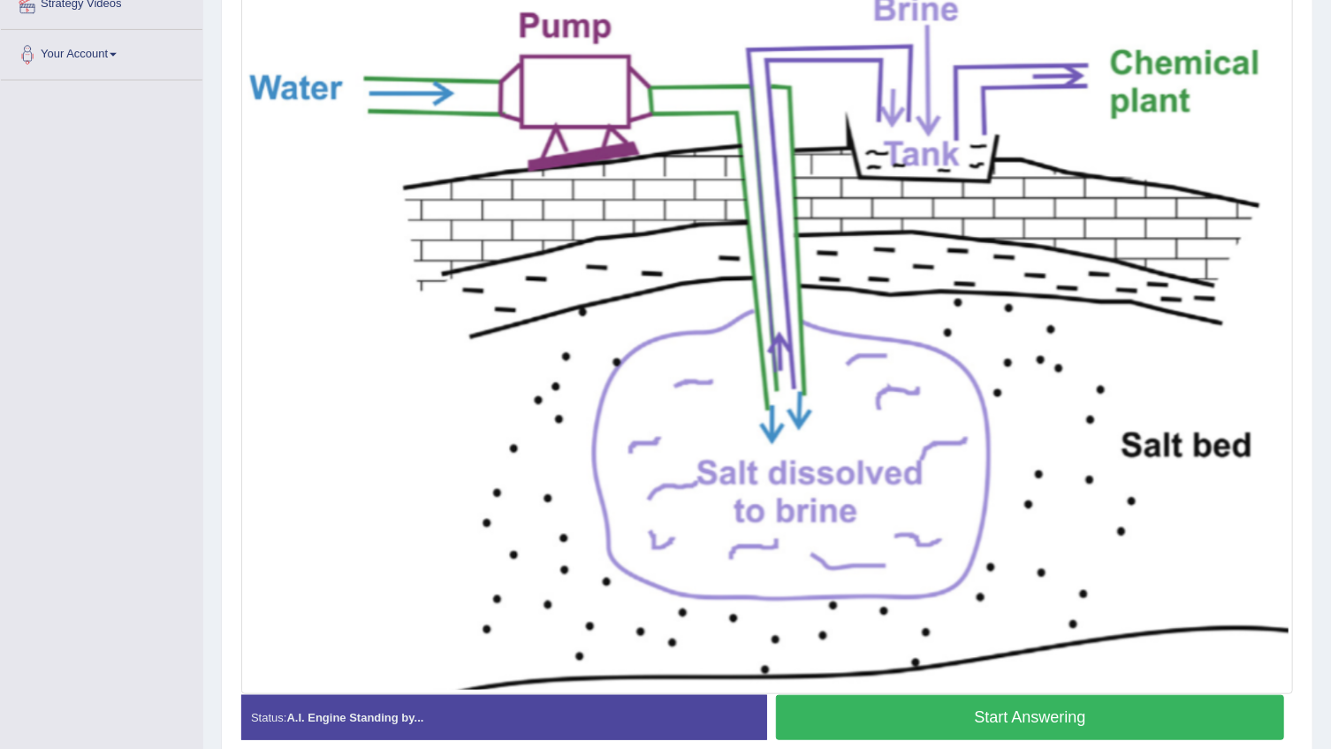
scroll to position [491, 0]
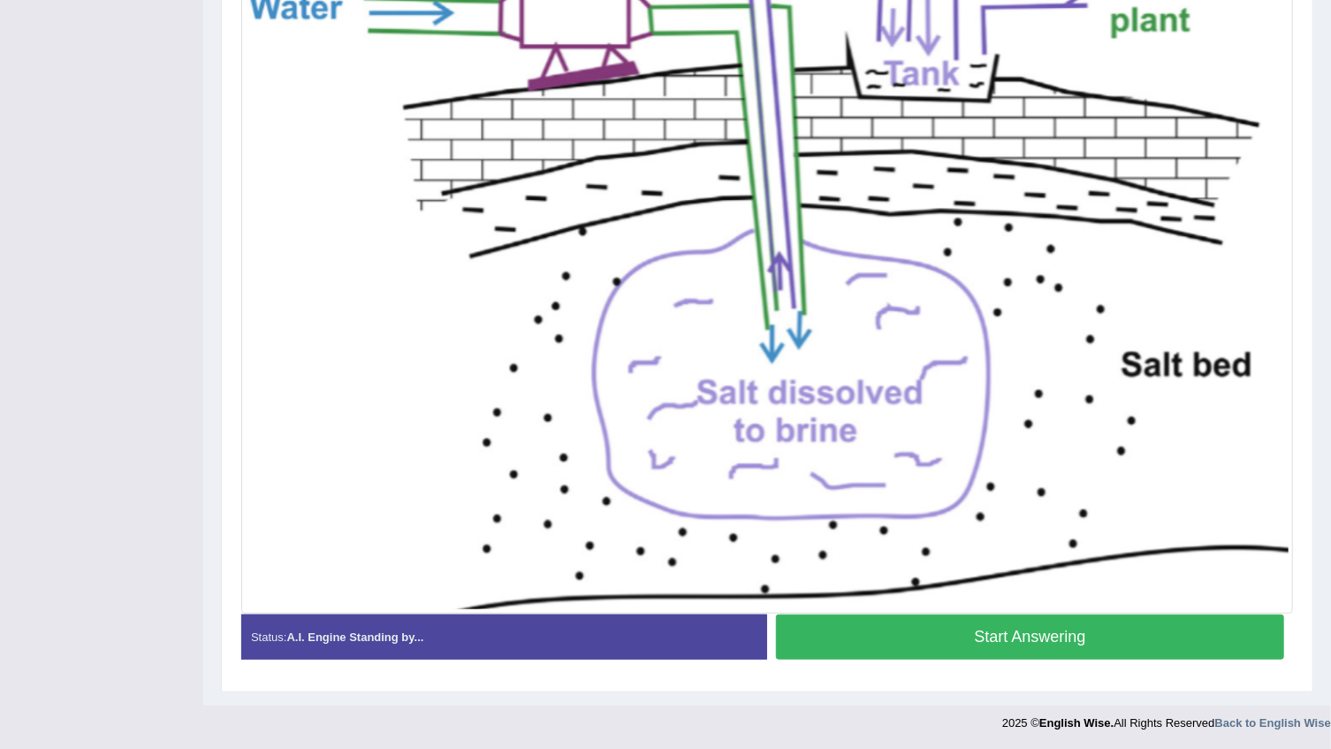
click at [863, 647] on button "Start Answering" at bounding box center [1030, 636] width 508 height 45
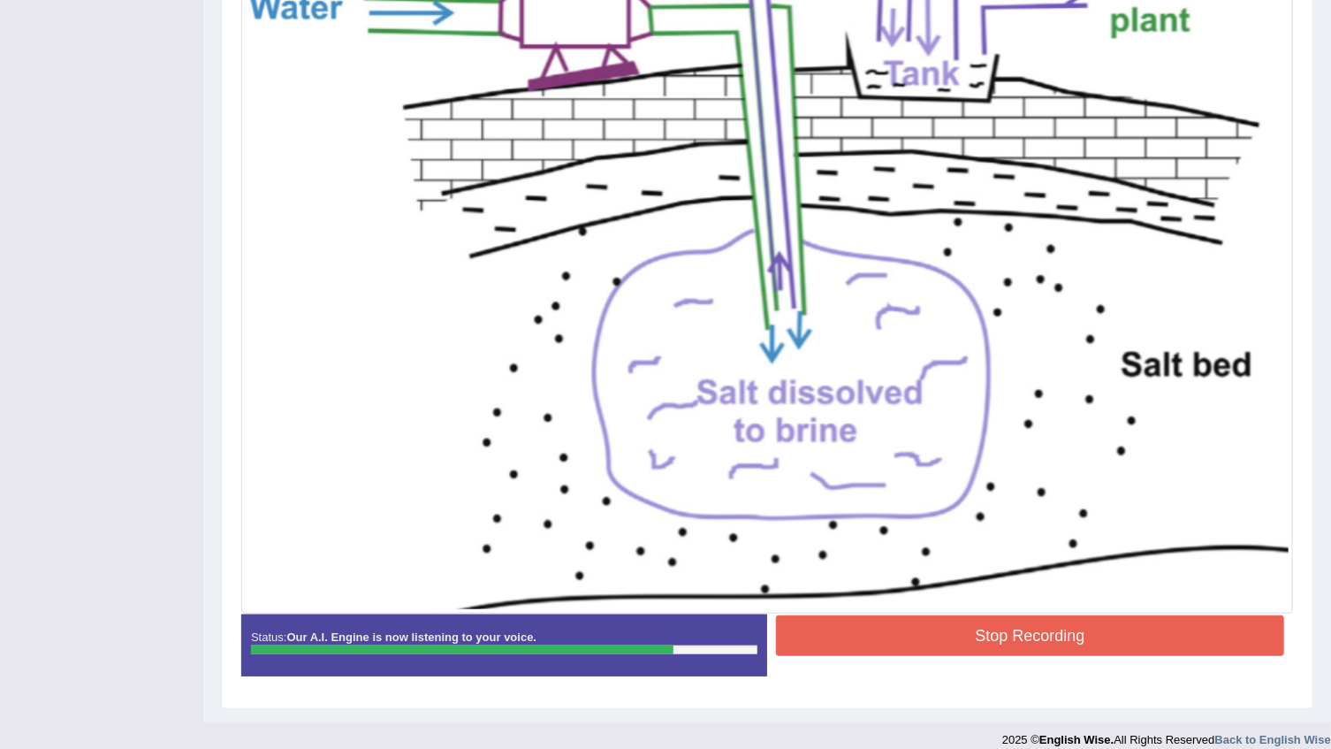
click at [1158, 628] on button "Stop Recording" at bounding box center [1030, 635] width 508 height 41
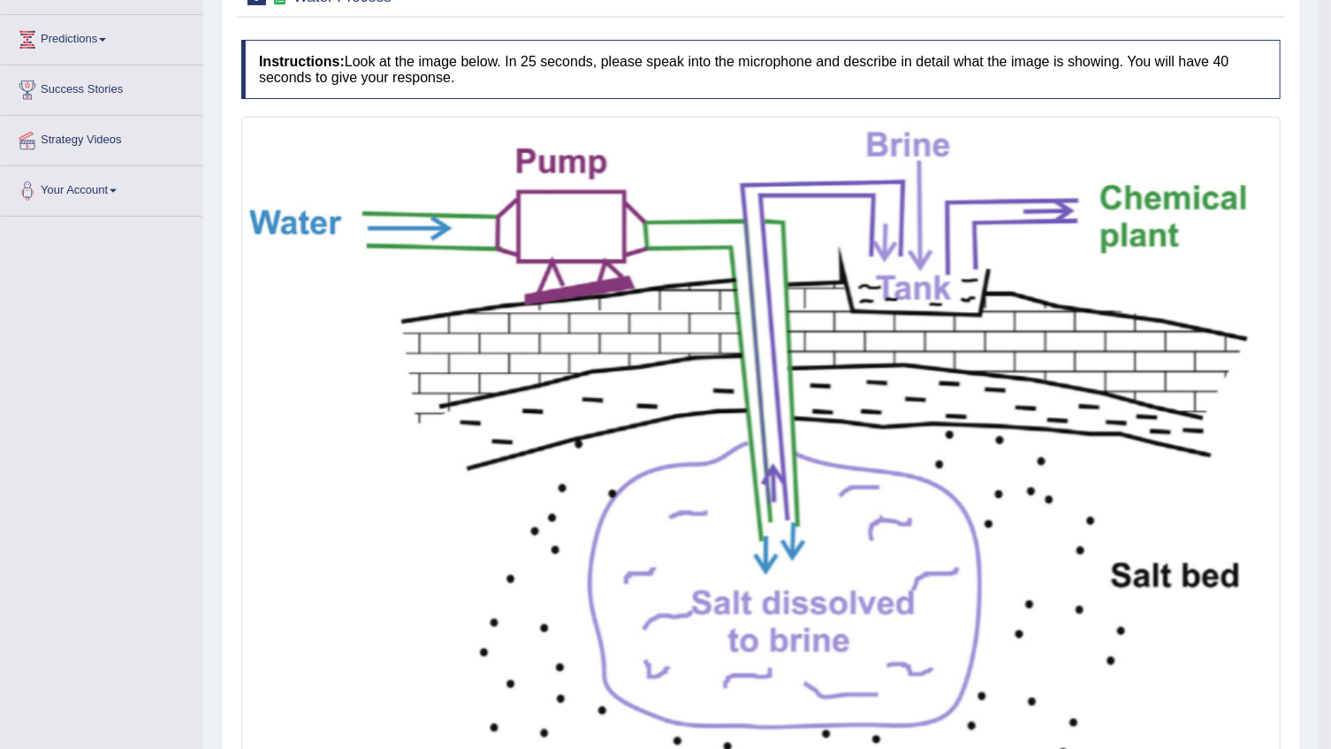
scroll to position [0, 0]
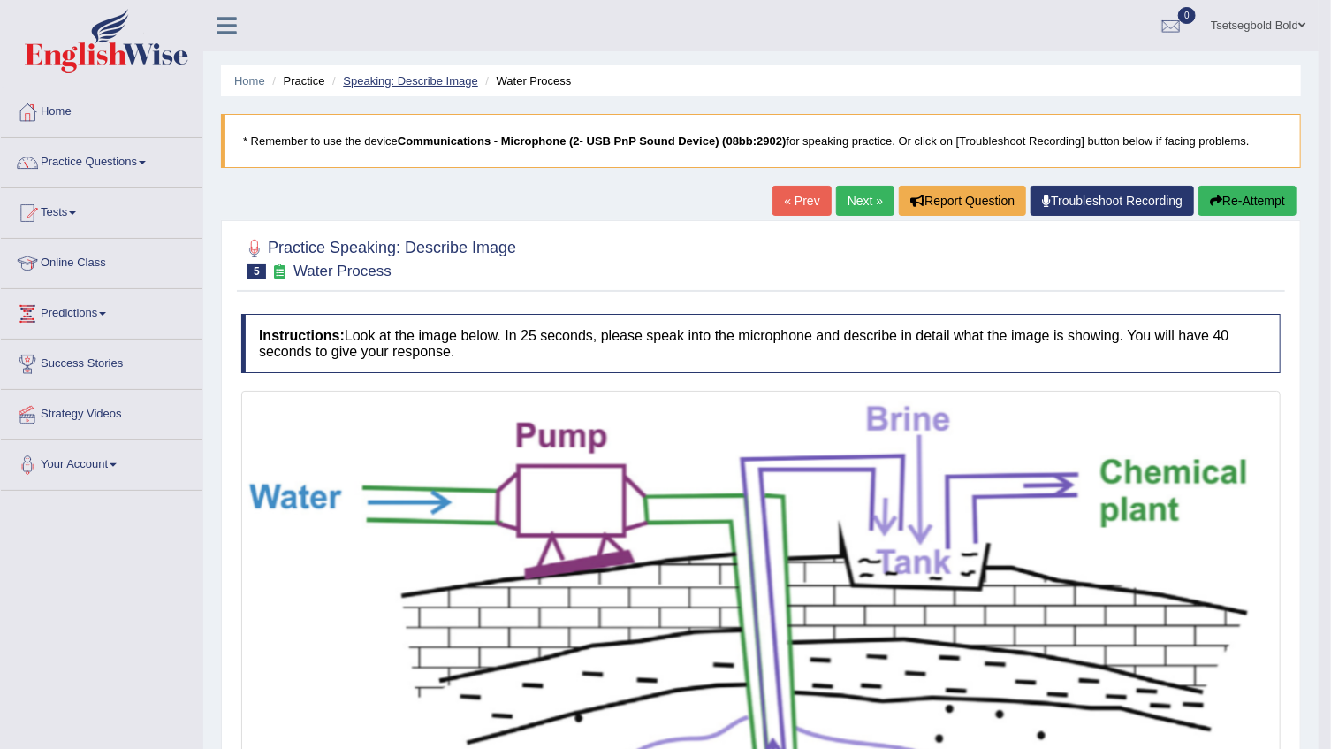
click at [420, 86] on link "Speaking: Describe Image" at bounding box center [410, 80] width 134 height 13
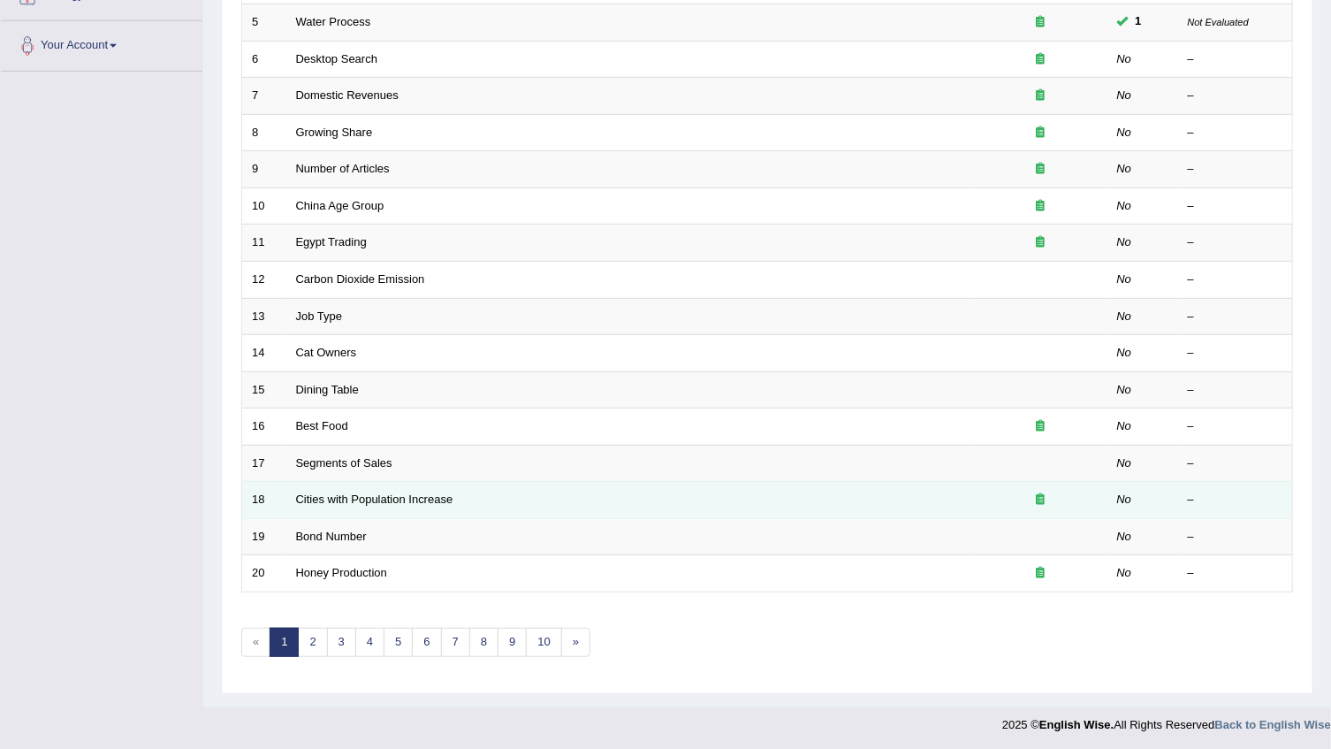
scroll to position [419, 0]
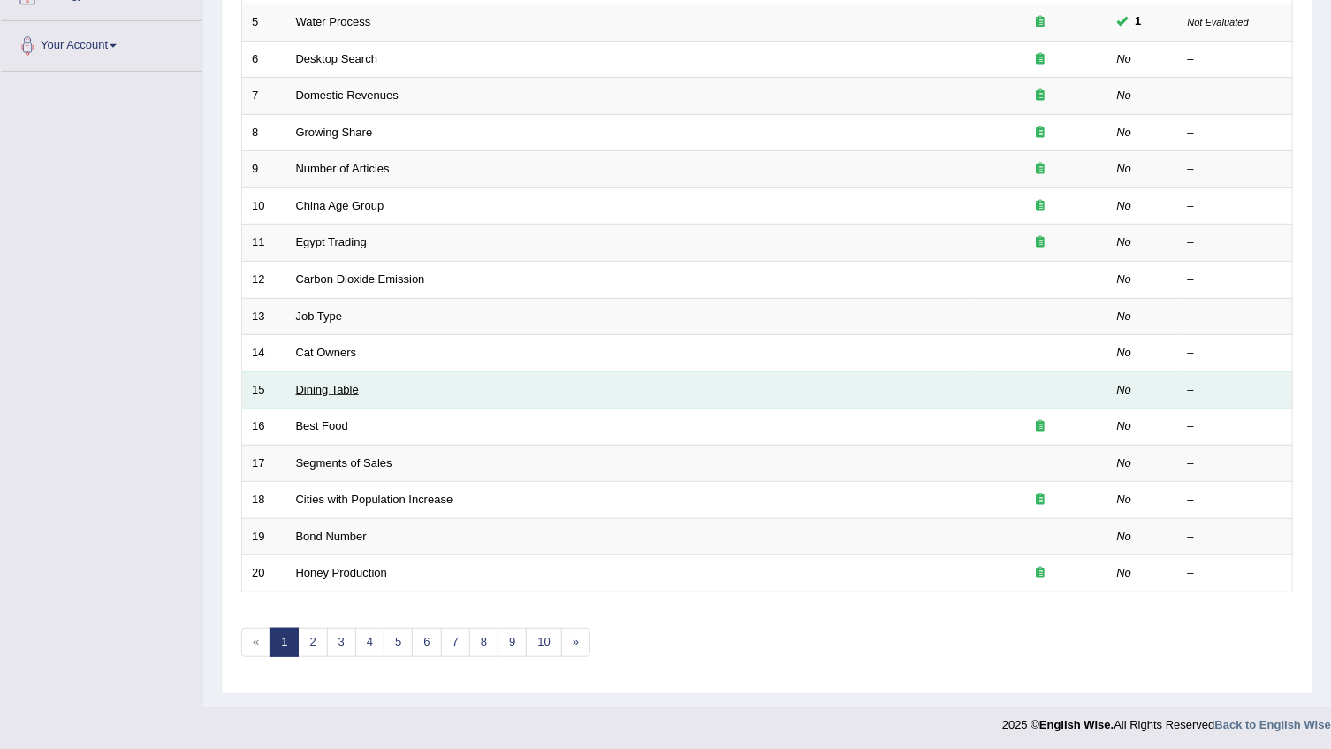
click at [334, 390] on link "Dining Table" at bounding box center [327, 389] width 63 height 13
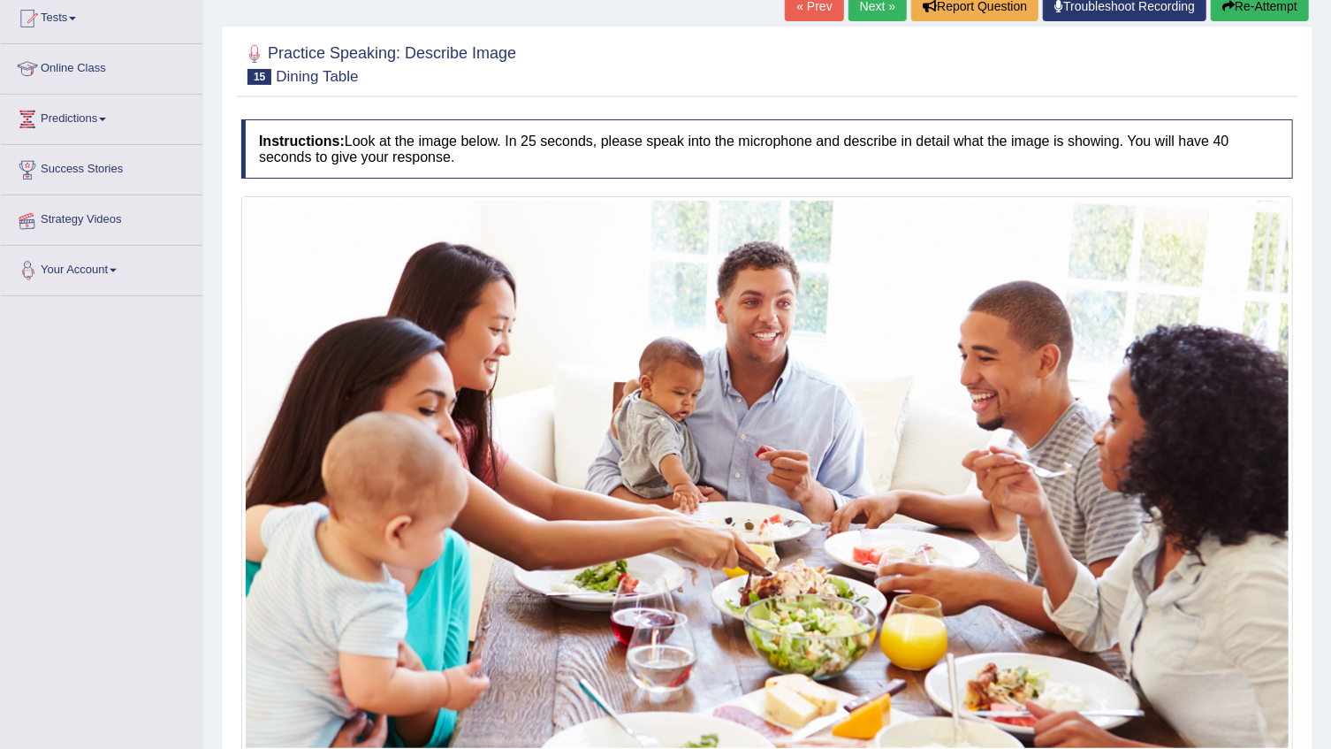
scroll to position [334, 0]
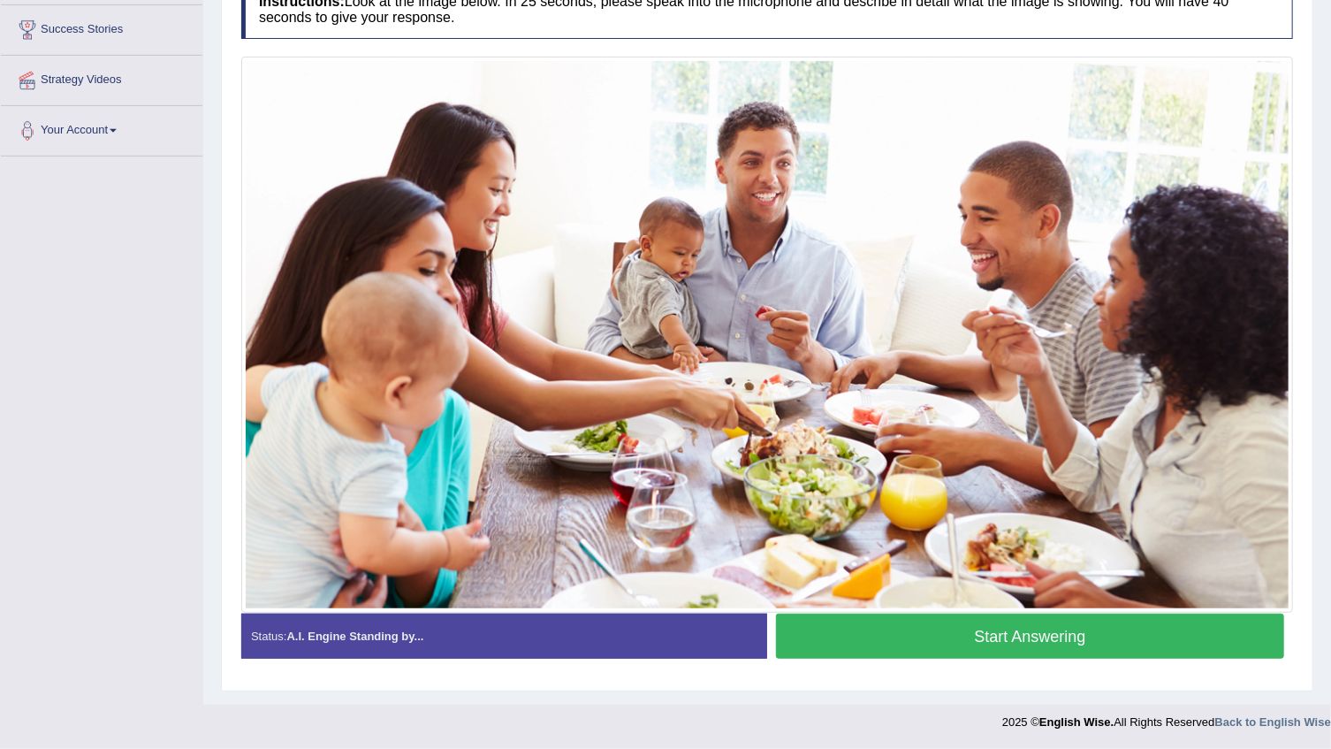
click at [1048, 633] on button "Start Answering" at bounding box center [1030, 636] width 508 height 45
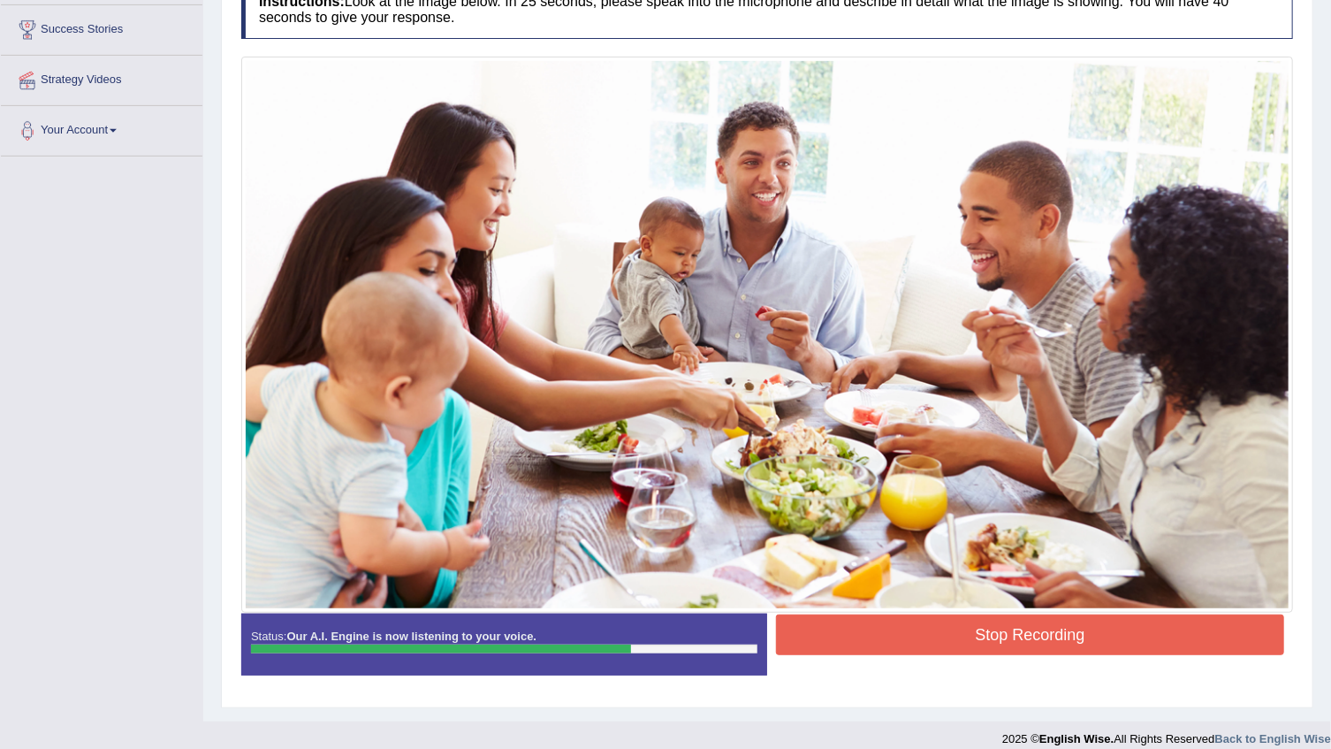
click at [926, 629] on button "Stop Recording" at bounding box center [1030, 634] width 508 height 41
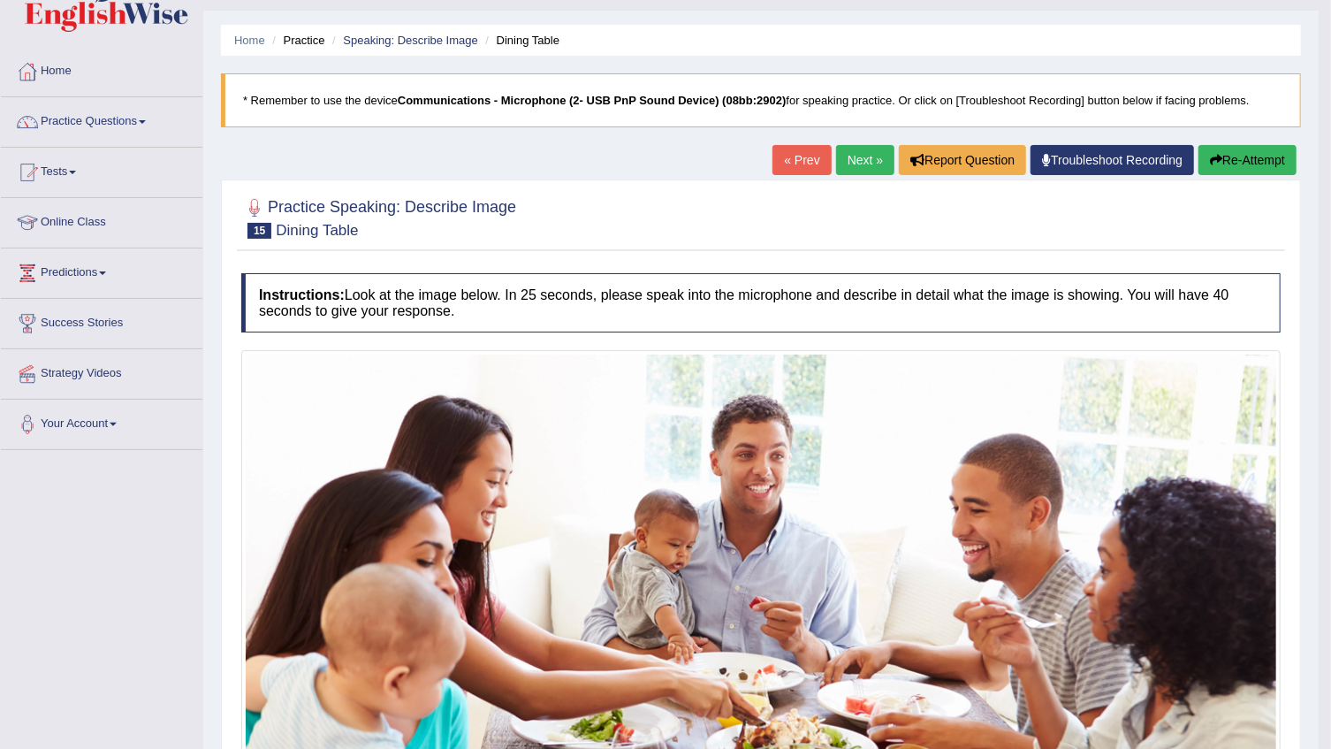
scroll to position [0, 0]
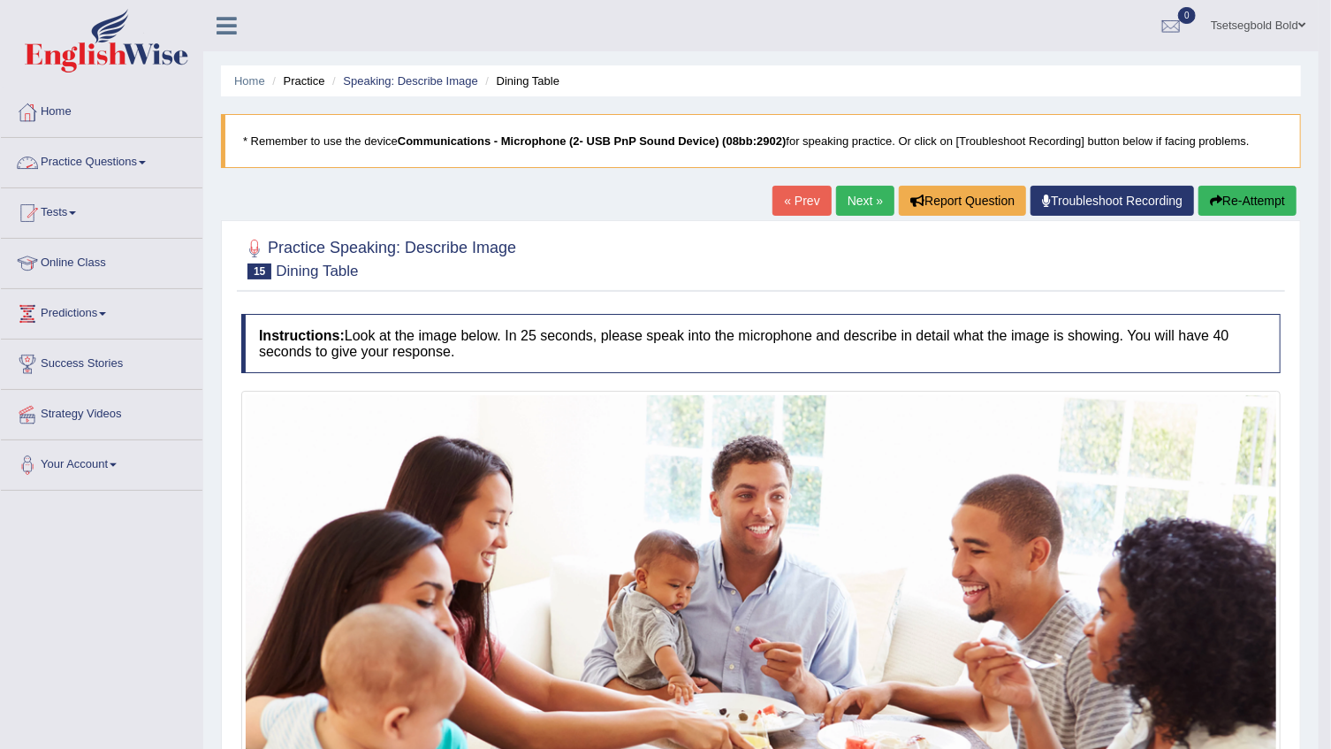
click at [141, 171] on link "Practice Questions" at bounding box center [102, 160] width 202 height 44
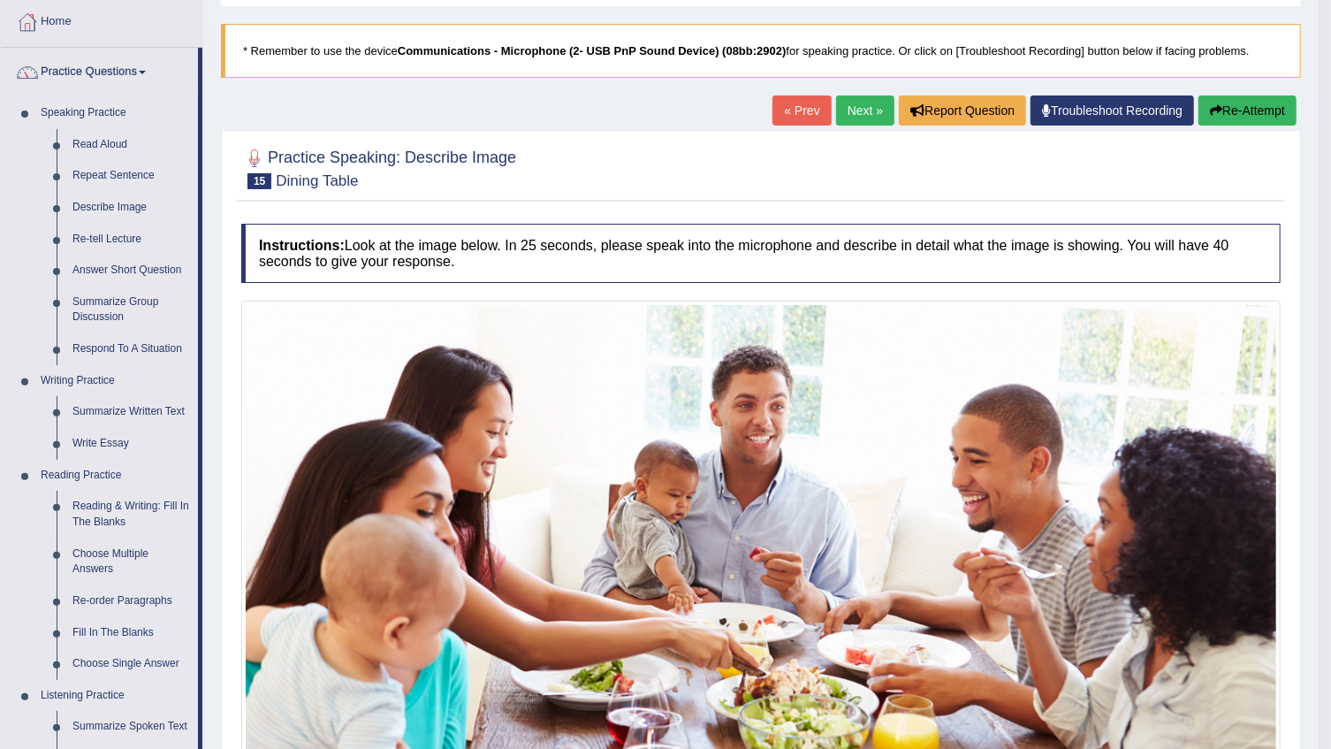
scroll to position [160, 0]
